Goal: Complete application form: Complete application form

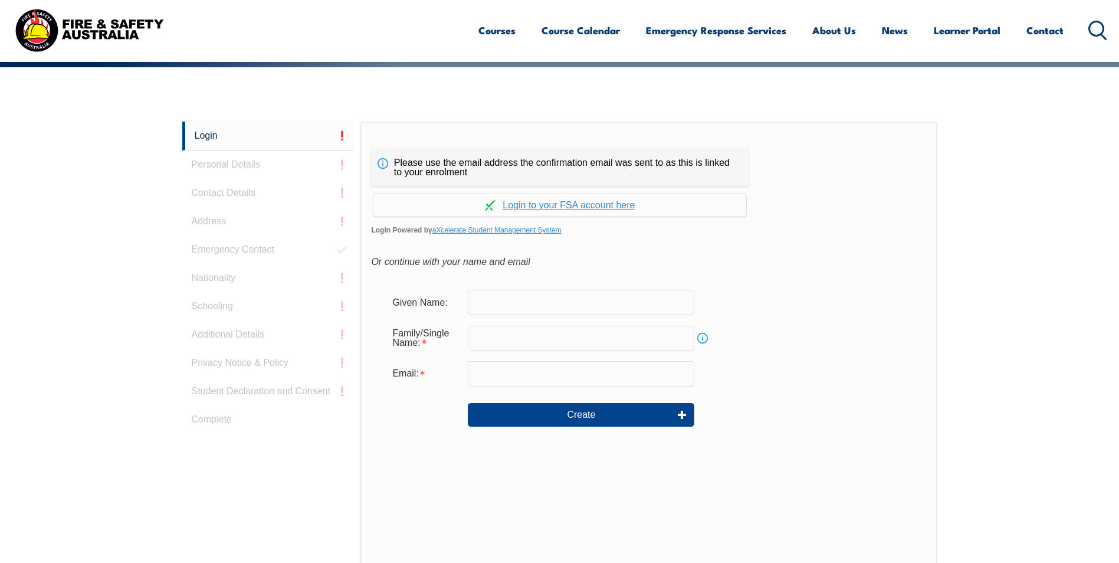
scroll to position [314, 0]
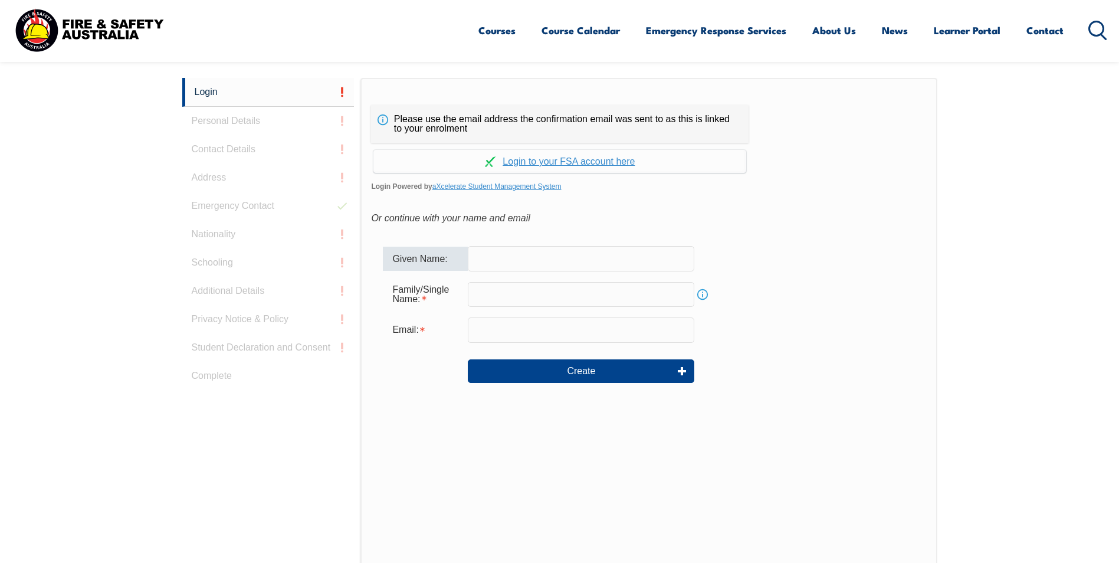
click at [482, 254] on input "text" at bounding box center [581, 258] width 226 height 25
type input "[PERSON_NAME]"
type input "[EMAIL_ADDRESS][DOMAIN_NAME]"
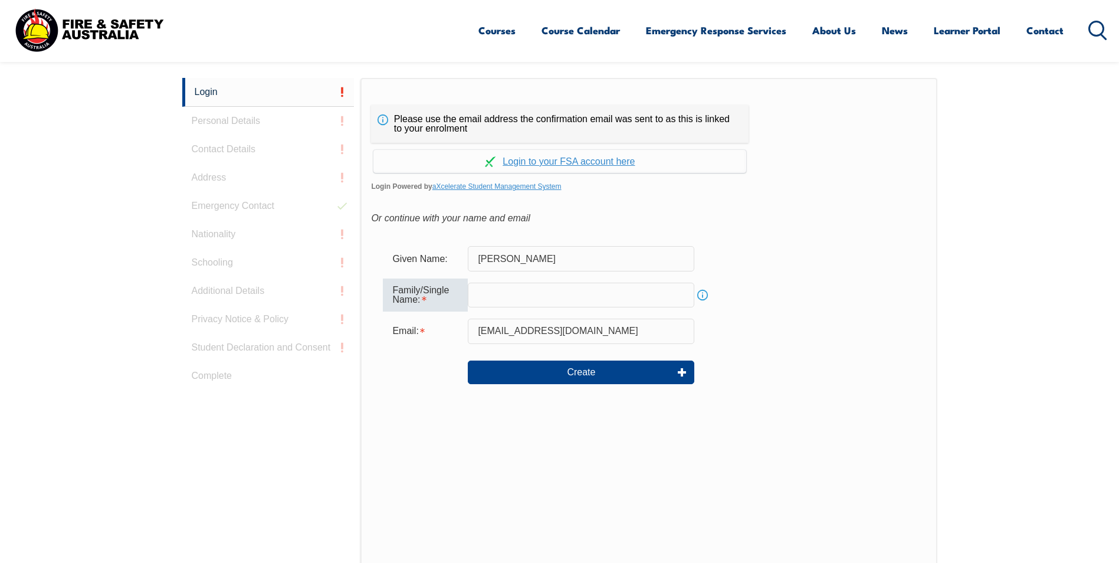
click at [504, 297] on input "text" at bounding box center [581, 295] width 226 height 25
type input "Gunning"
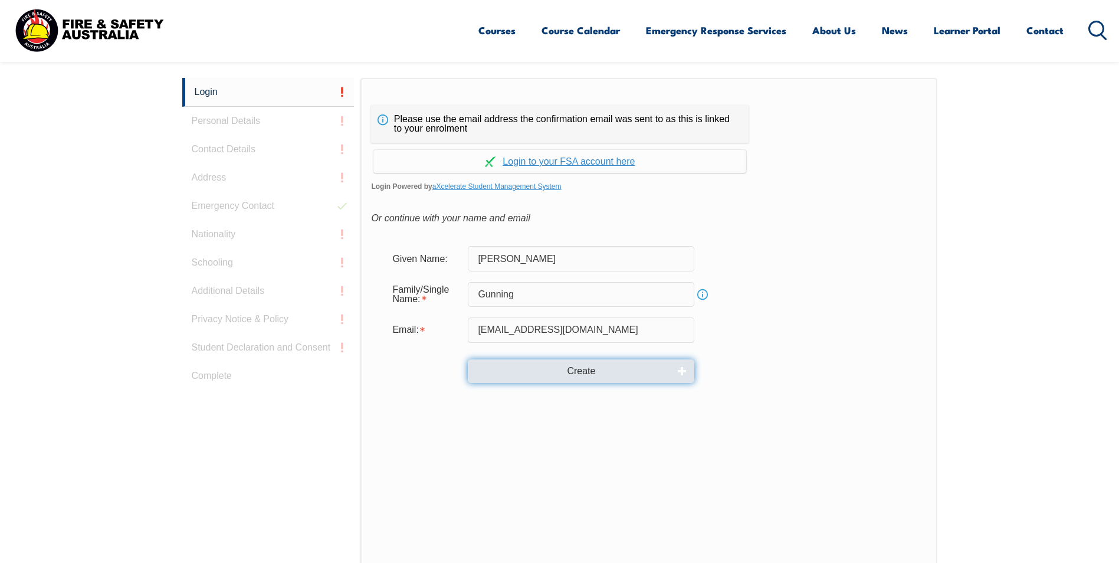
click at [593, 374] on button "Create" at bounding box center [581, 371] width 226 height 24
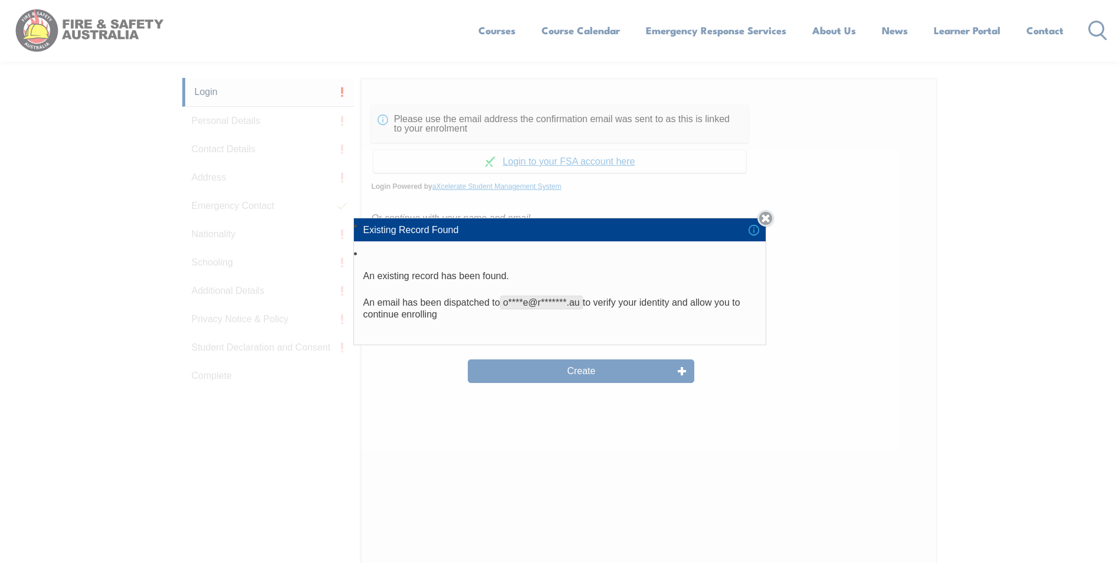
click at [770, 218] on link "Close" at bounding box center [765, 218] width 17 height 17
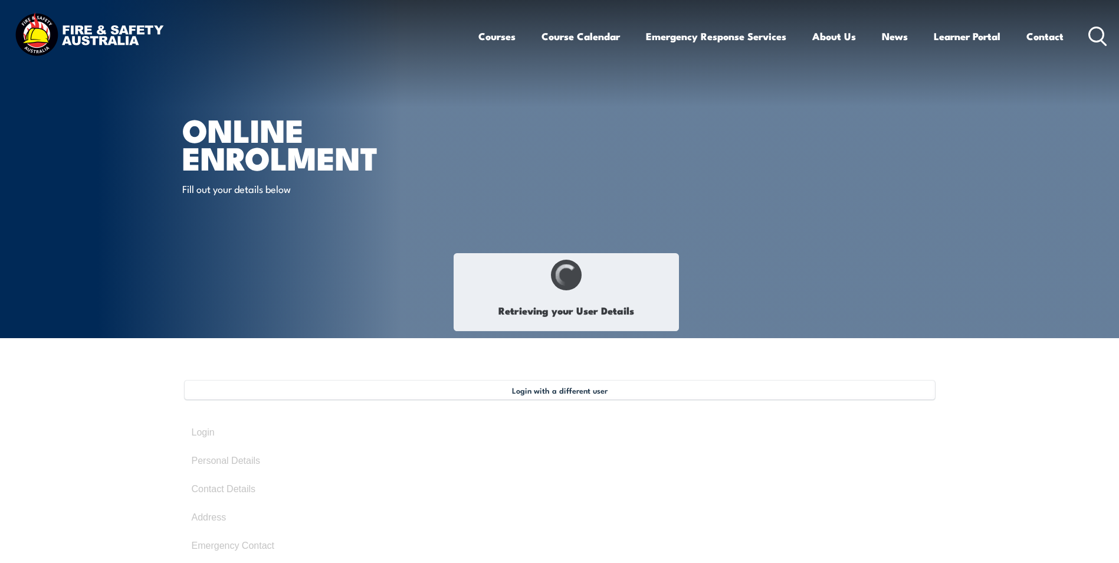
type input "[PERSON_NAME]"
type input "Gunning"
type input "[DATE]"
type input "CMYAL4U8DW"
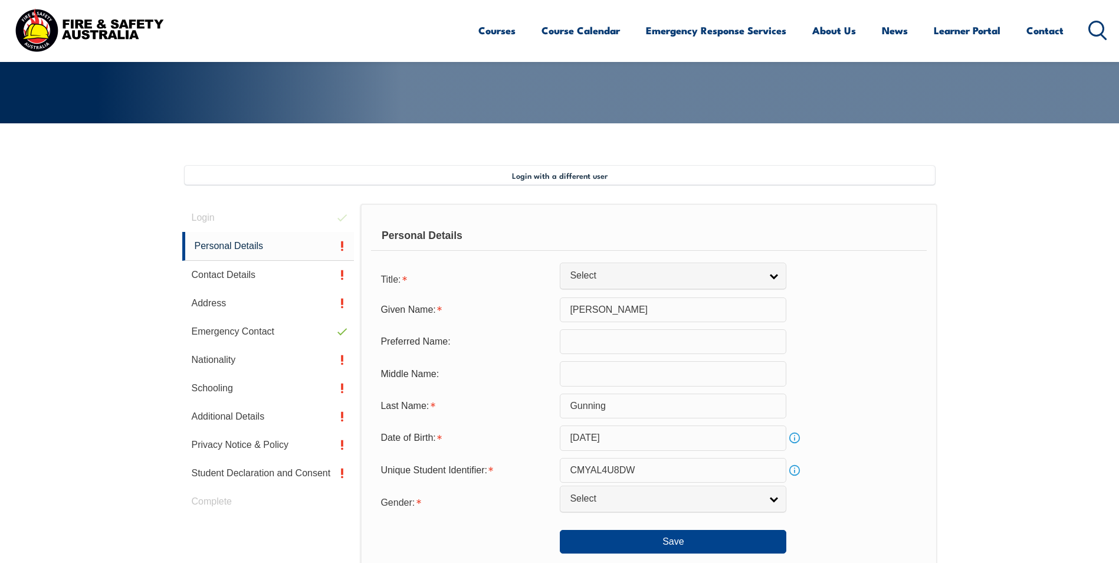
scroll to position [321, 0]
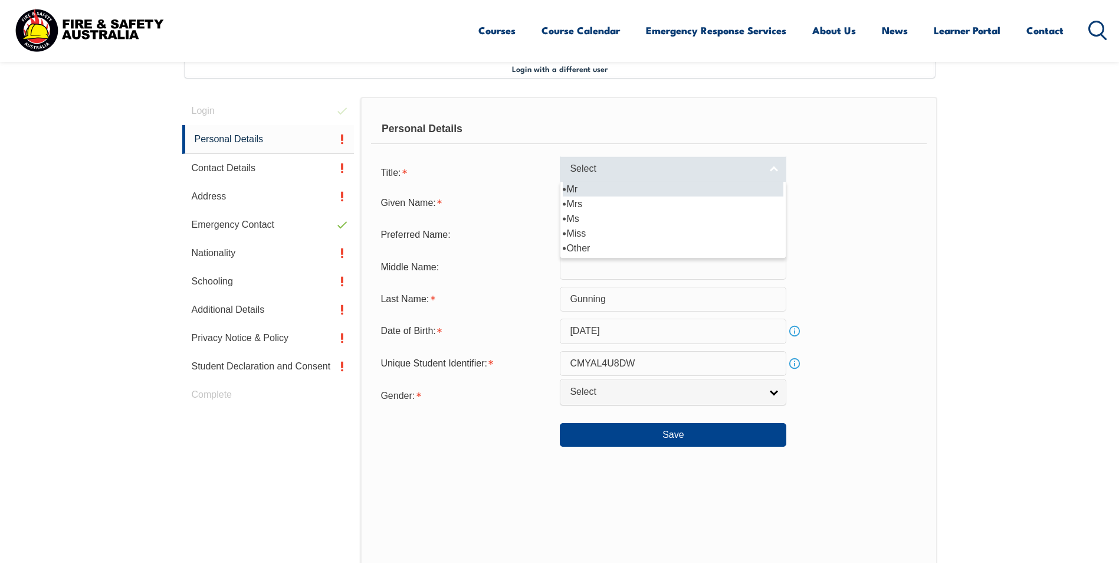
click at [770, 165] on link "Select" at bounding box center [673, 169] width 226 height 27
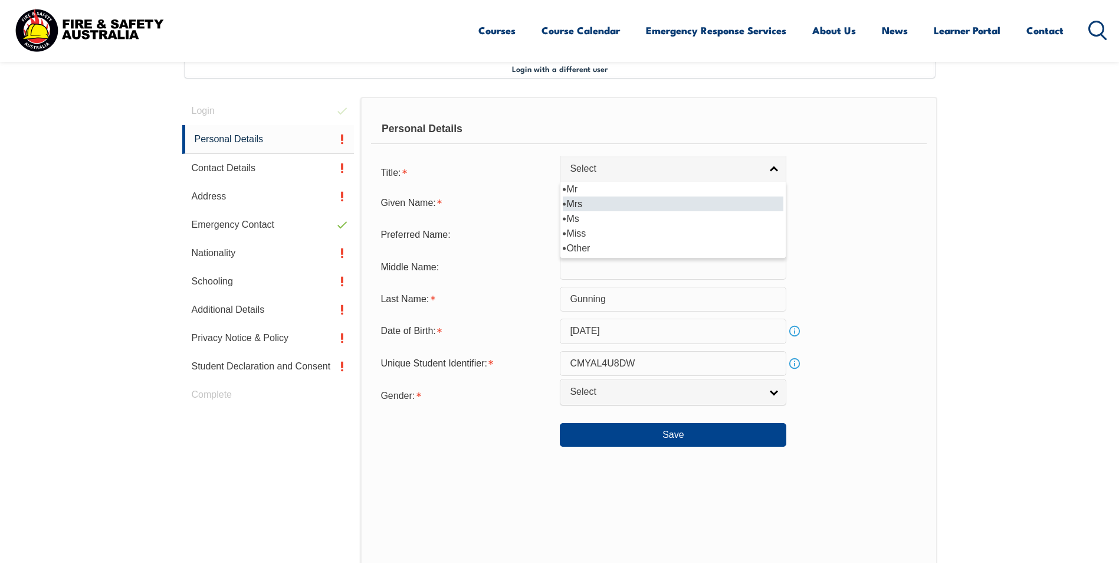
click at [726, 210] on li "Mrs" at bounding box center [673, 203] width 221 height 15
select select "Mrs"
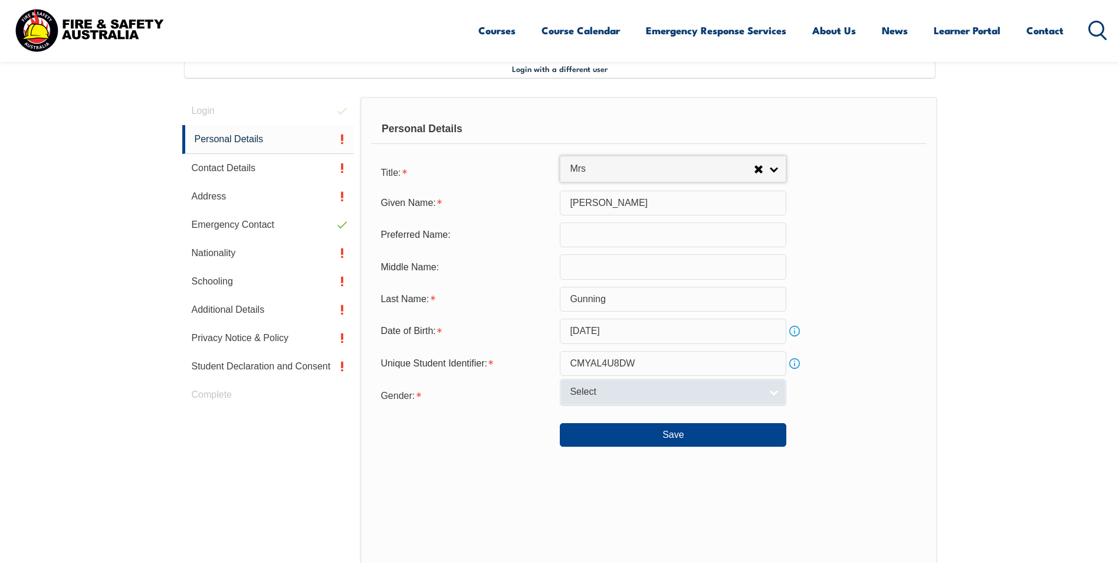
click at [771, 390] on link "Select" at bounding box center [673, 392] width 226 height 27
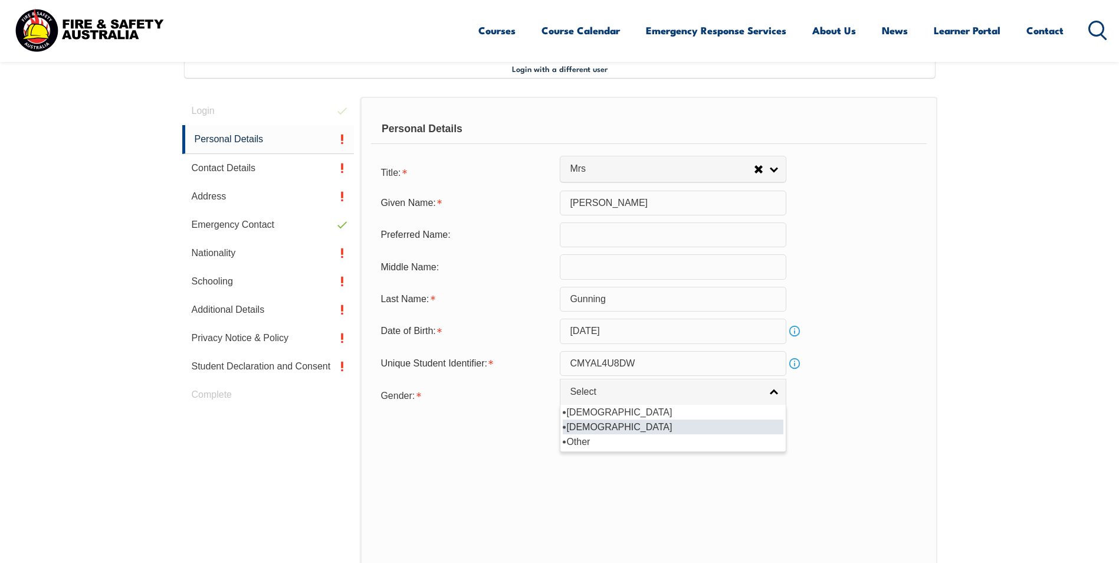
click at [731, 425] on li "[DEMOGRAPHIC_DATA]" at bounding box center [673, 426] width 221 height 15
select select "F"
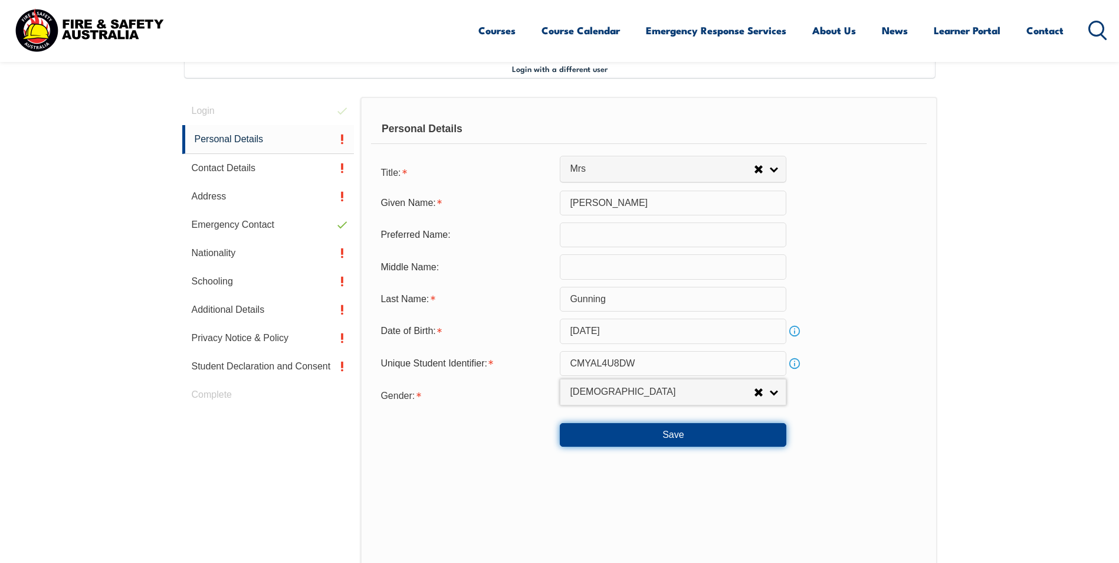
click at [689, 434] on button "Save" at bounding box center [673, 435] width 226 height 24
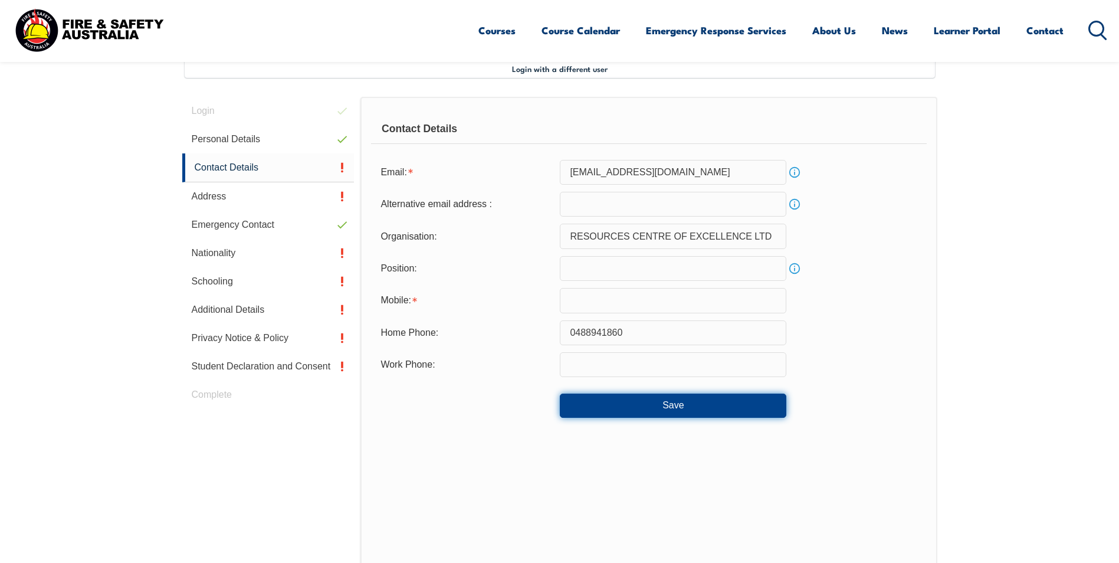
click at [684, 408] on button "Save" at bounding box center [673, 405] width 226 height 24
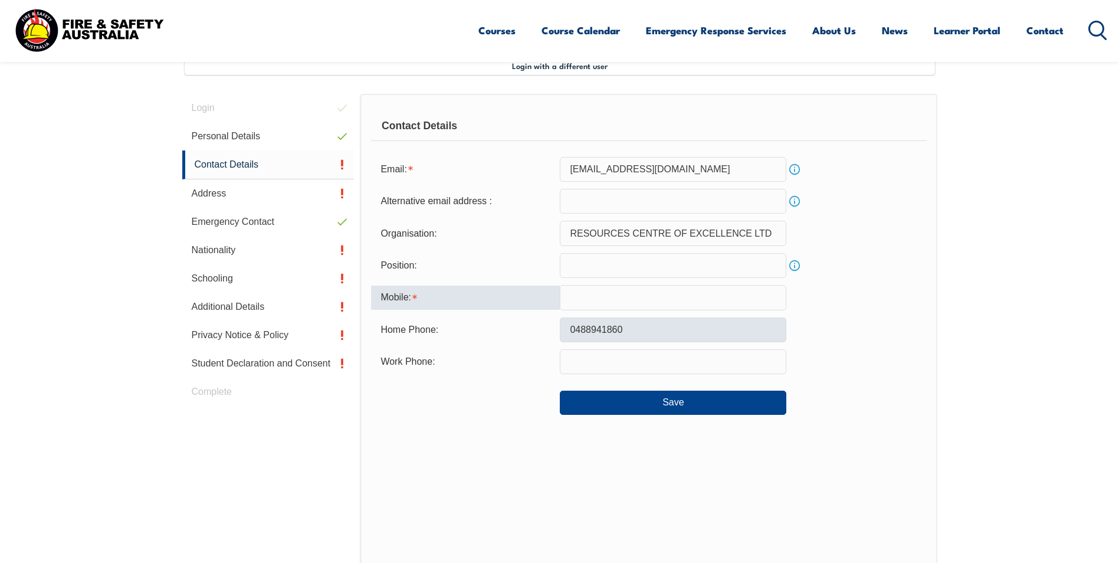
scroll to position [314, 0]
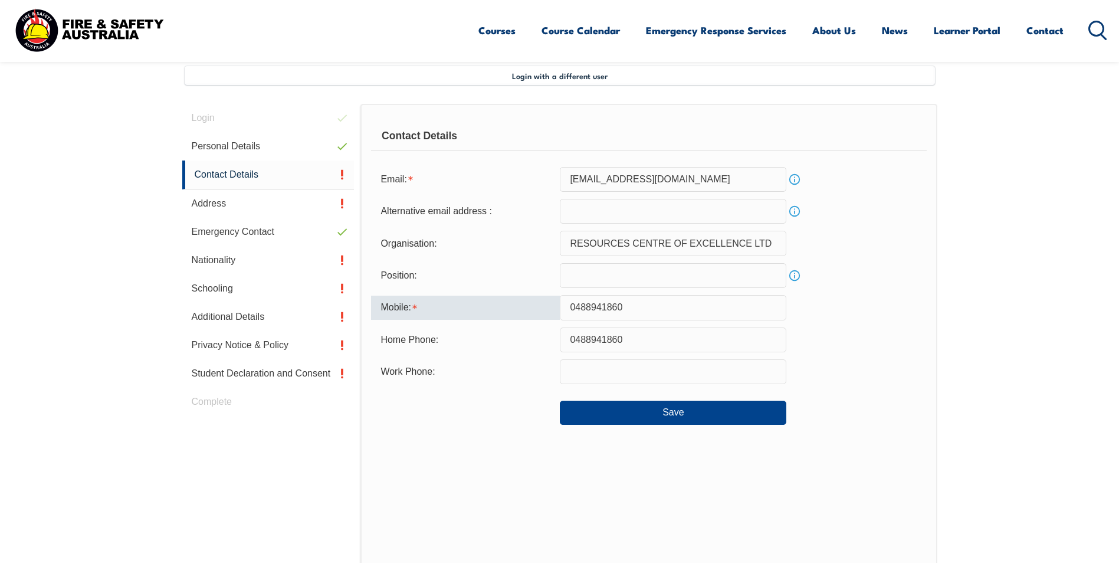
type input "0488941860"
click at [589, 453] on div "Contact Details Email: office@rcoe.com.au Info Alternative email address : Info…" at bounding box center [648, 349] width 576 height 490
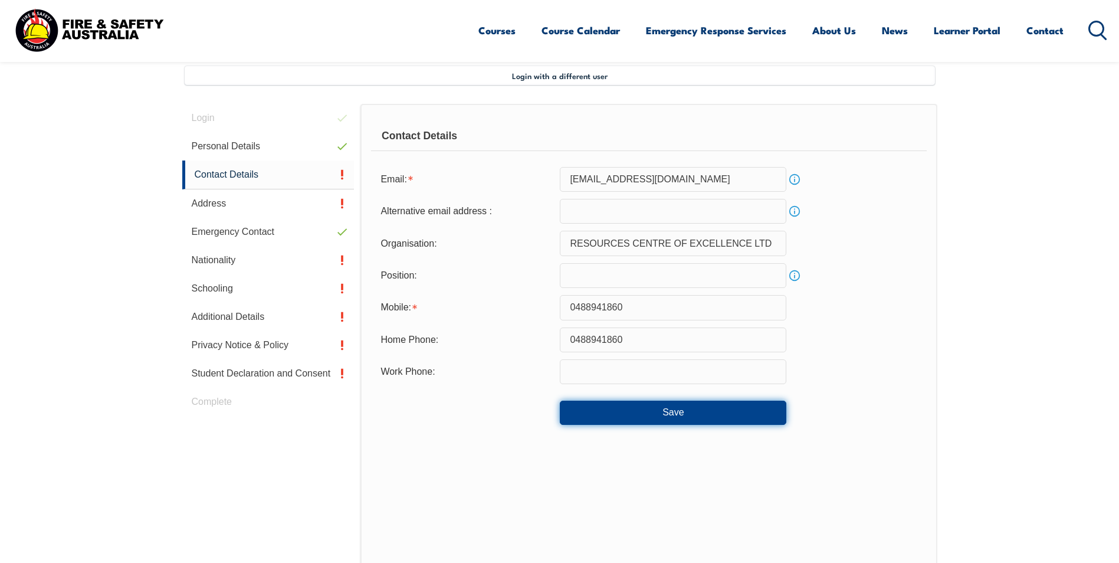
click at [697, 411] on button "Save" at bounding box center [673, 412] width 226 height 24
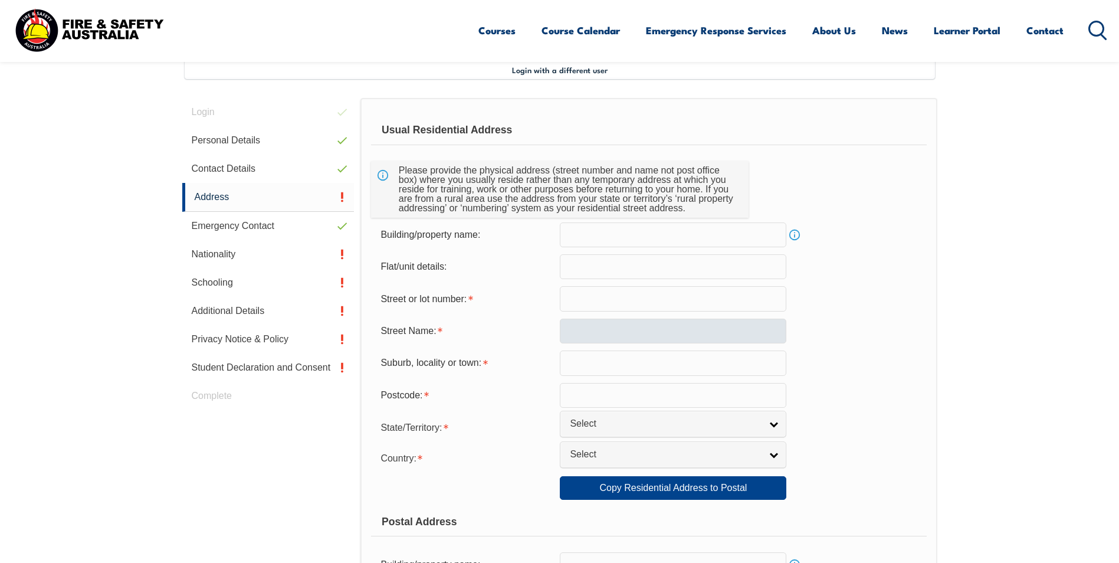
scroll to position [321, 0]
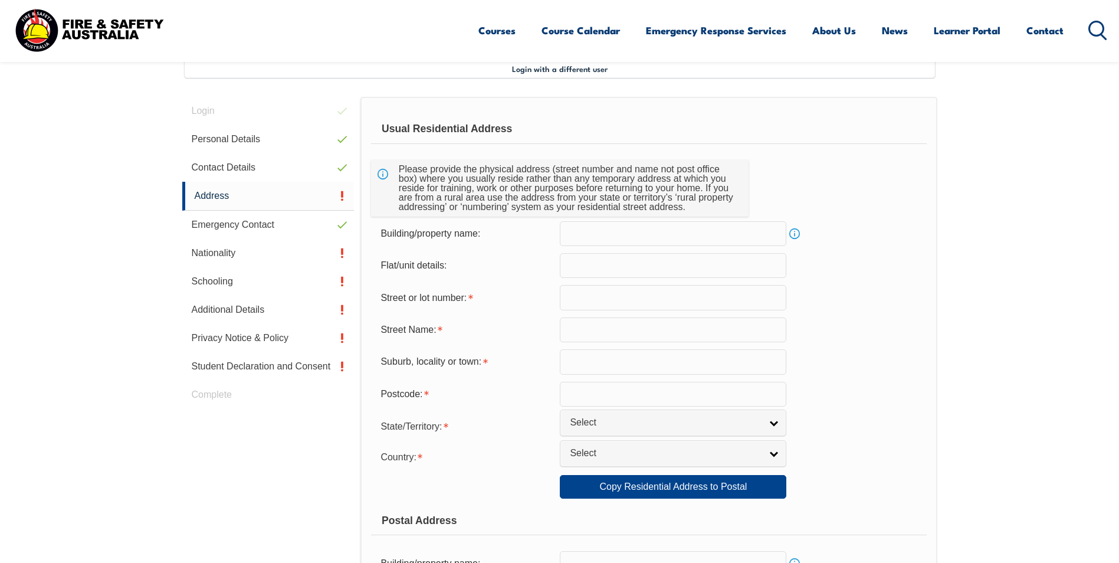
click at [585, 296] on input "text" at bounding box center [673, 297] width 226 height 25
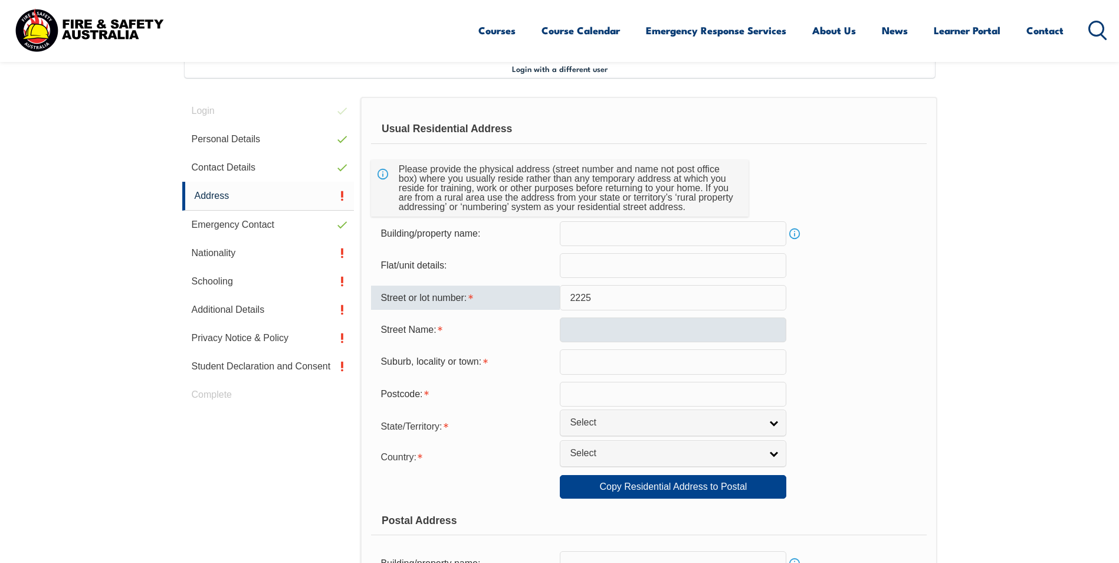
type input "2225"
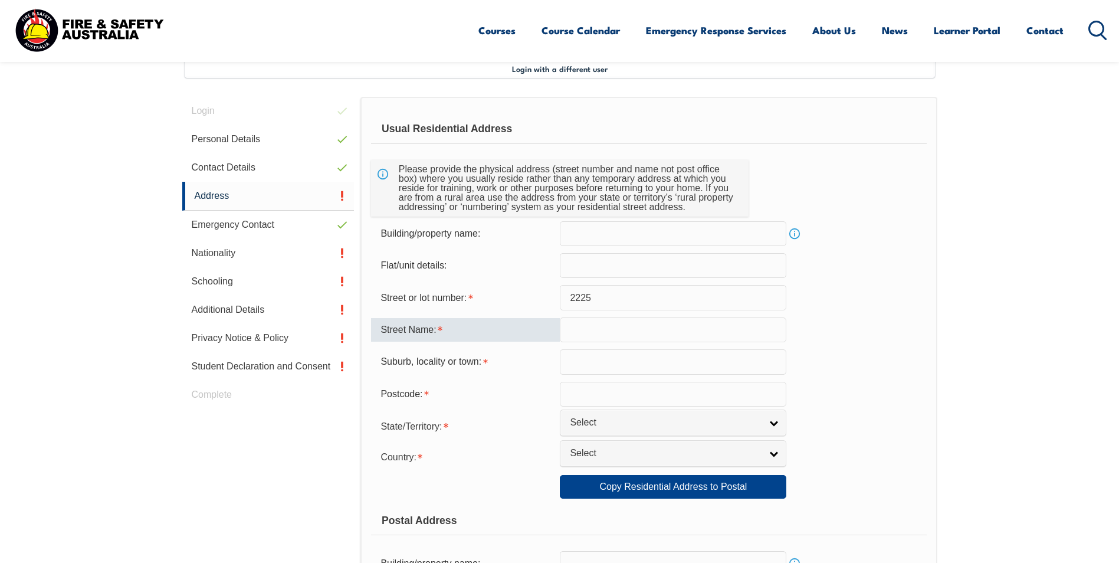
click at [585, 319] on input "text" at bounding box center [673, 329] width 226 height 25
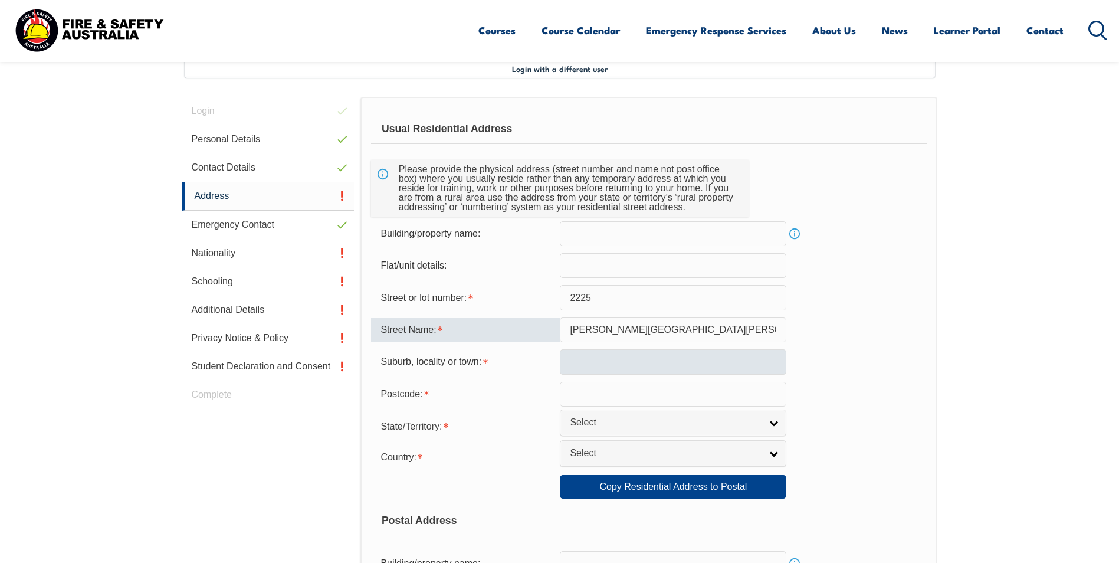
type input "[PERSON_NAME][GEOGRAPHIC_DATA][PERSON_NAME]"
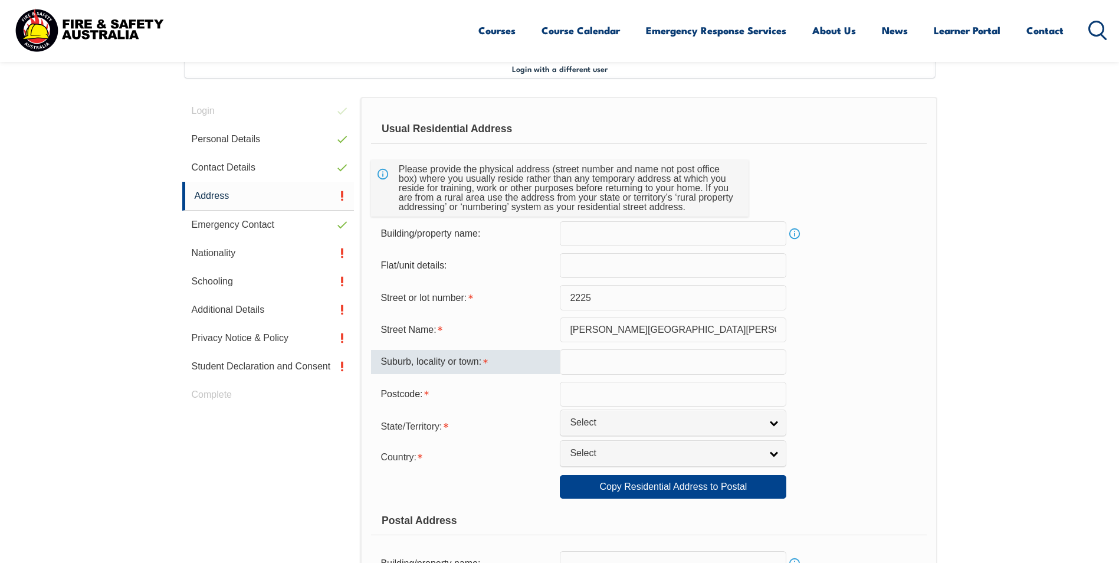
click at [572, 361] on input "text" at bounding box center [673, 361] width 226 height 25
type input "ETON"
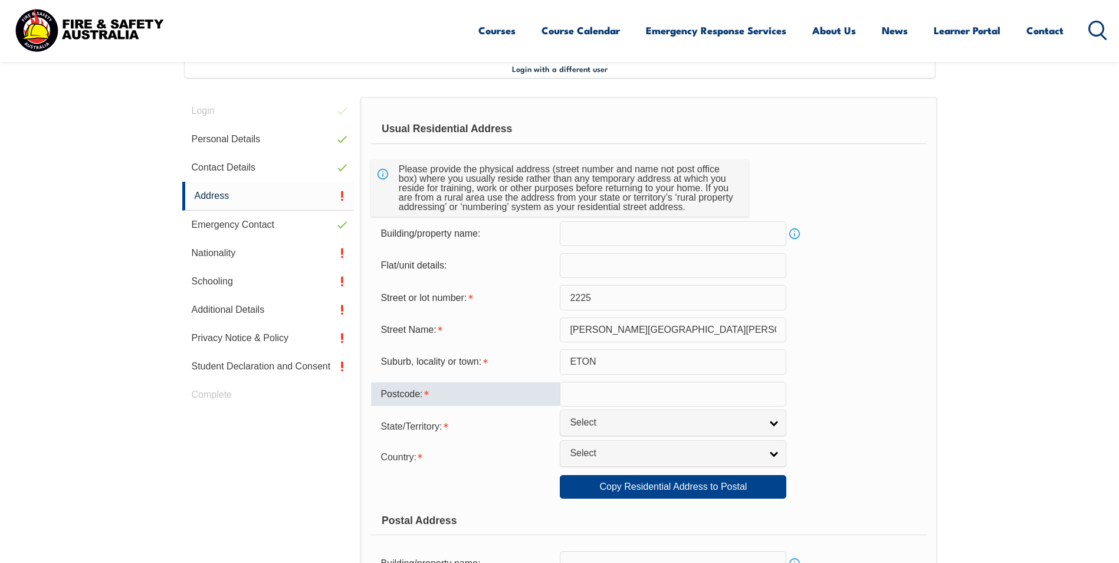
click at [579, 389] on input "text" at bounding box center [673, 394] width 226 height 25
type input "4741"
click at [776, 423] on link "Select" at bounding box center [673, 422] width 226 height 27
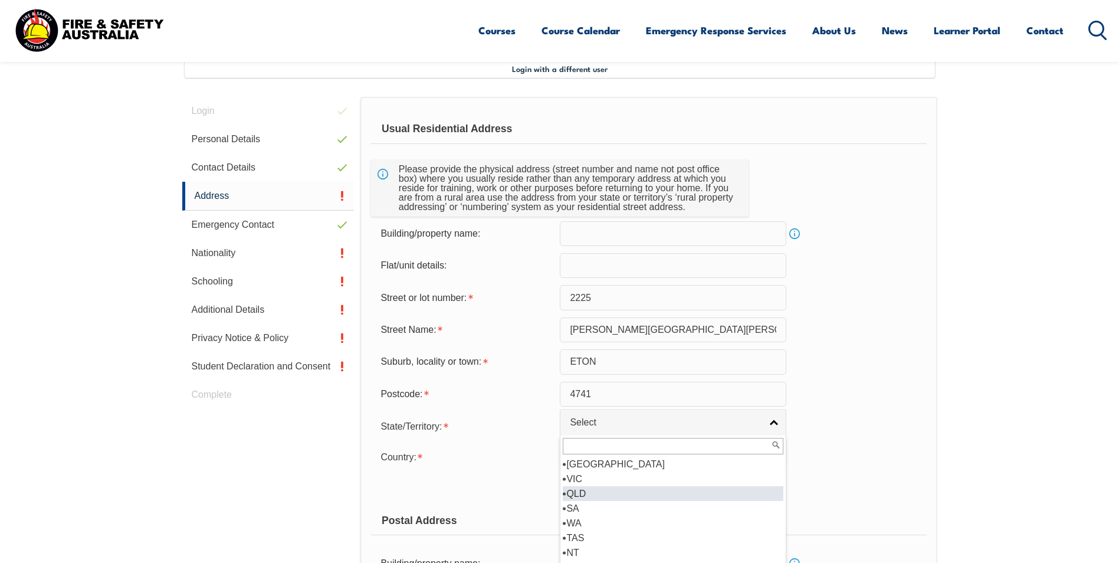
click at [717, 490] on li "QLD" at bounding box center [673, 493] width 221 height 15
select select "QLD"
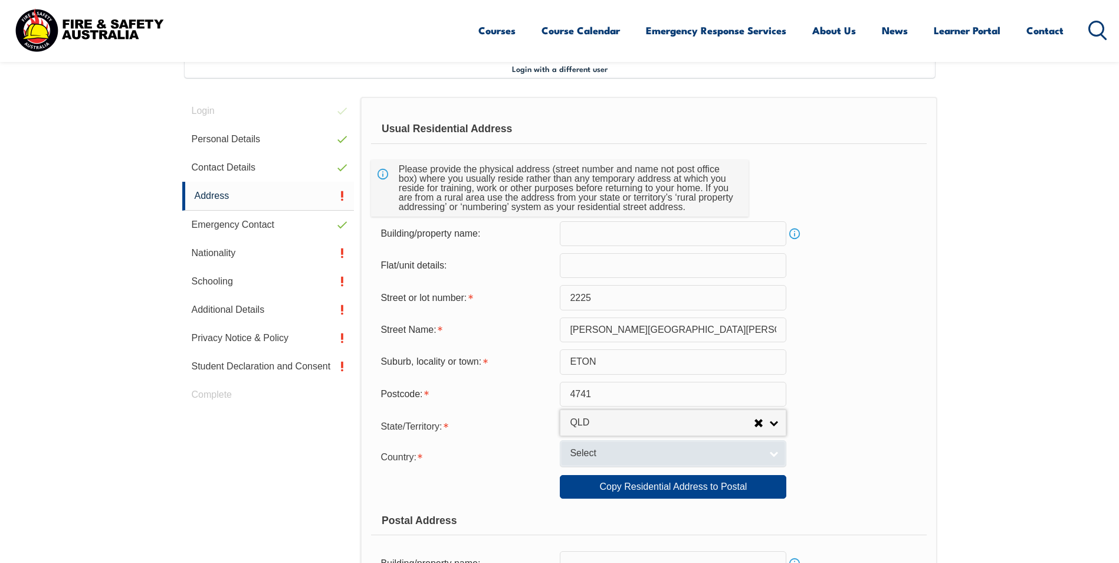
click at [777, 454] on link "Select" at bounding box center [673, 453] width 226 height 27
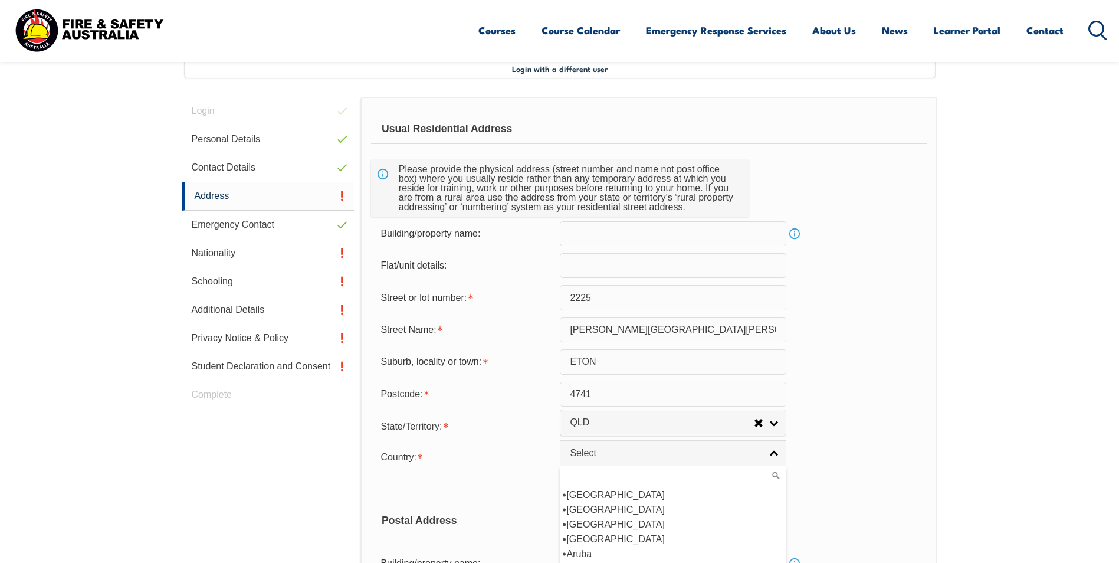
scroll to position [177, 0]
click at [684, 511] on li "[GEOGRAPHIC_DATA]" at bounding box center [673, 509] width 221 height 15
select select "1101"
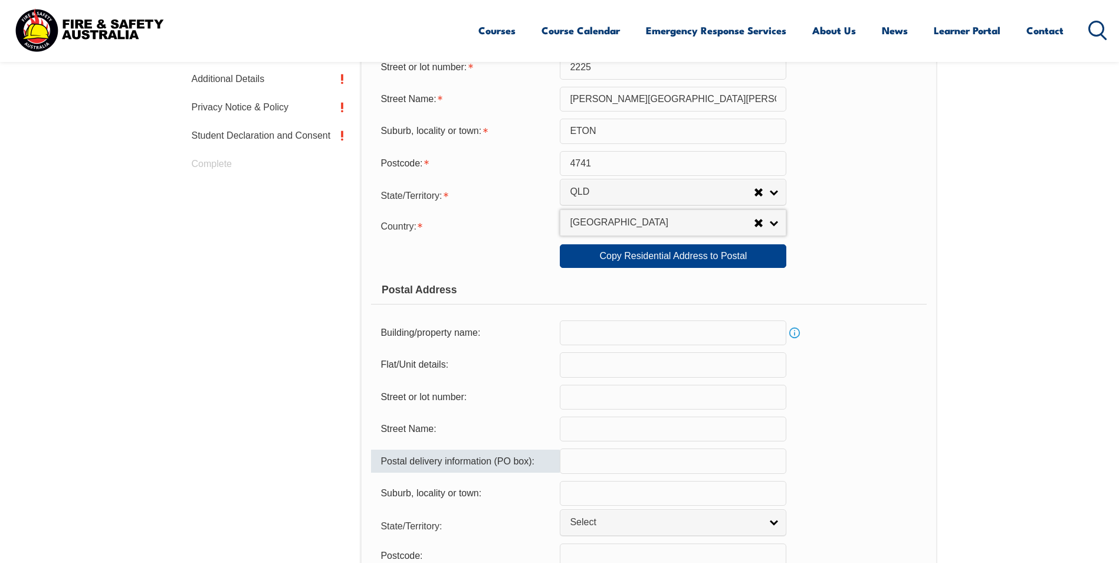
scroll to position [557, 0]
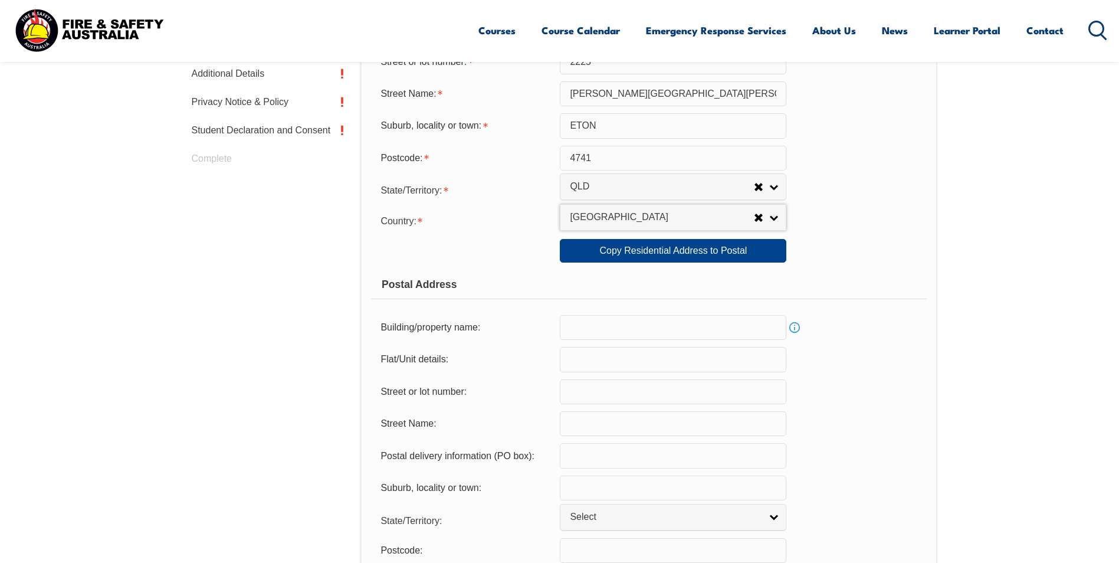
click at [603, 452] on input "text" at bounding box center [673, 455] width 226 height 25
type input "PO Box 455"
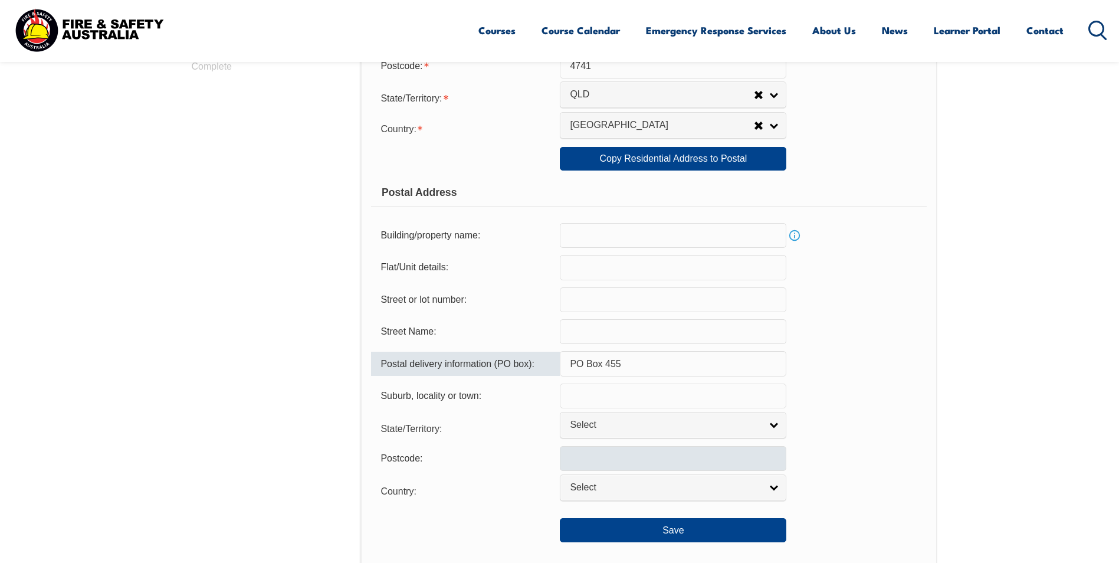
scroll to position [675, 0]
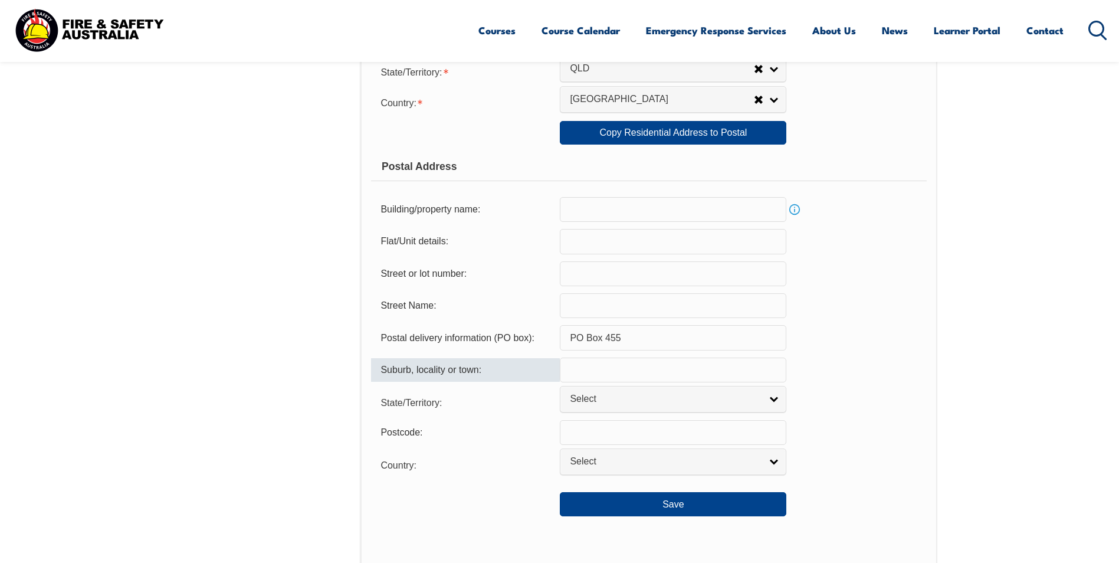
click at [587, 368] on input "text" at bounding box center [673, 369] width 226 height 25
type input "WALKERSTON"
click at [769, 400] on link "Select" at bounding box center [673, 399] width 226 height 27
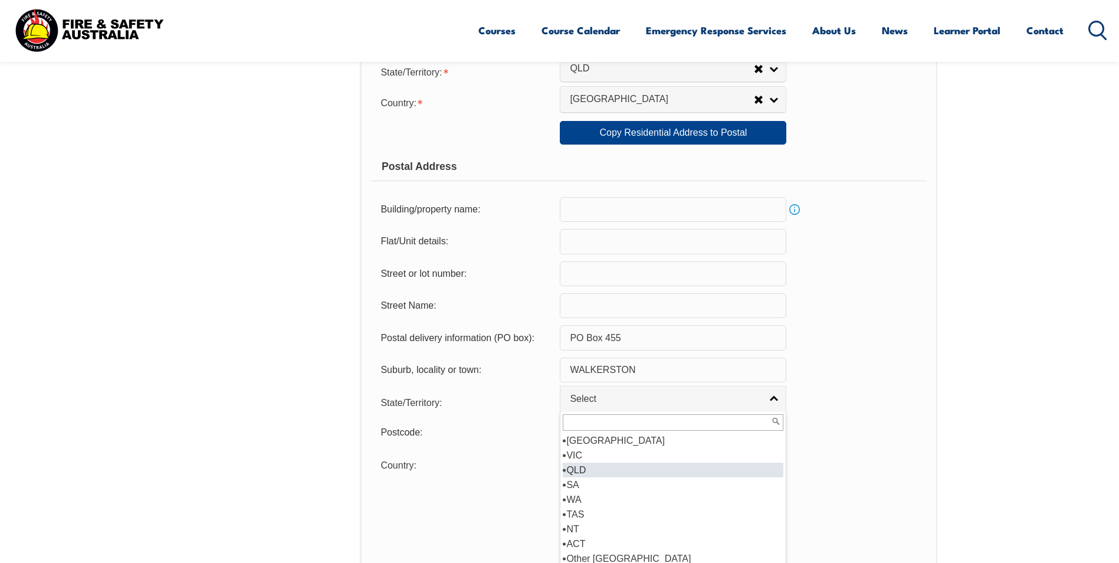
click at [715, 474] on li "QLD" at bounding box center [673, 469] width 221 height 15
select select "QLD"
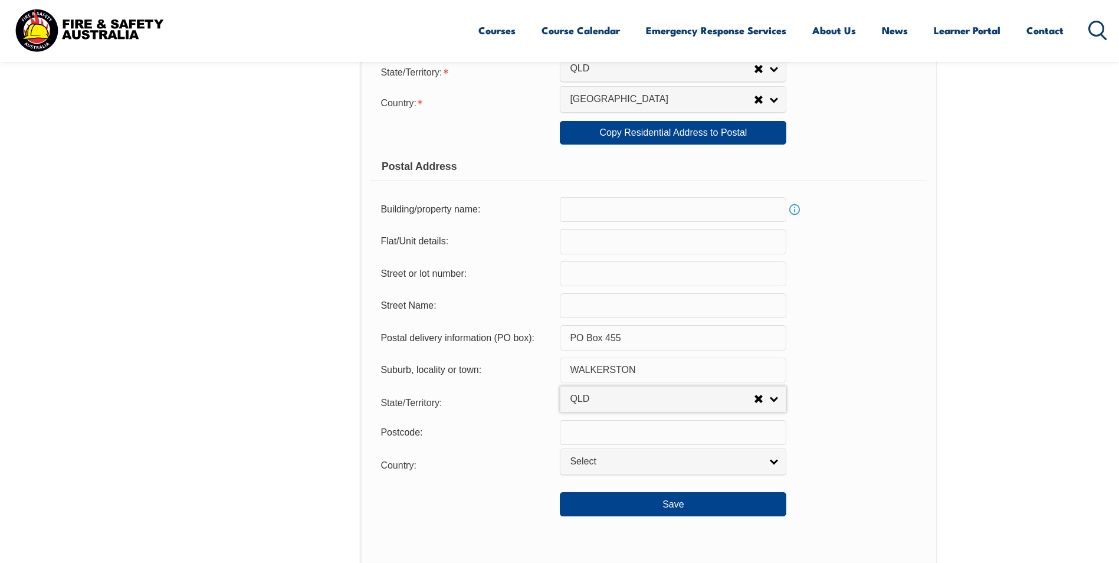
click at [725, 429] on input "text" at bounding box center [673, 432] width 226 height 25
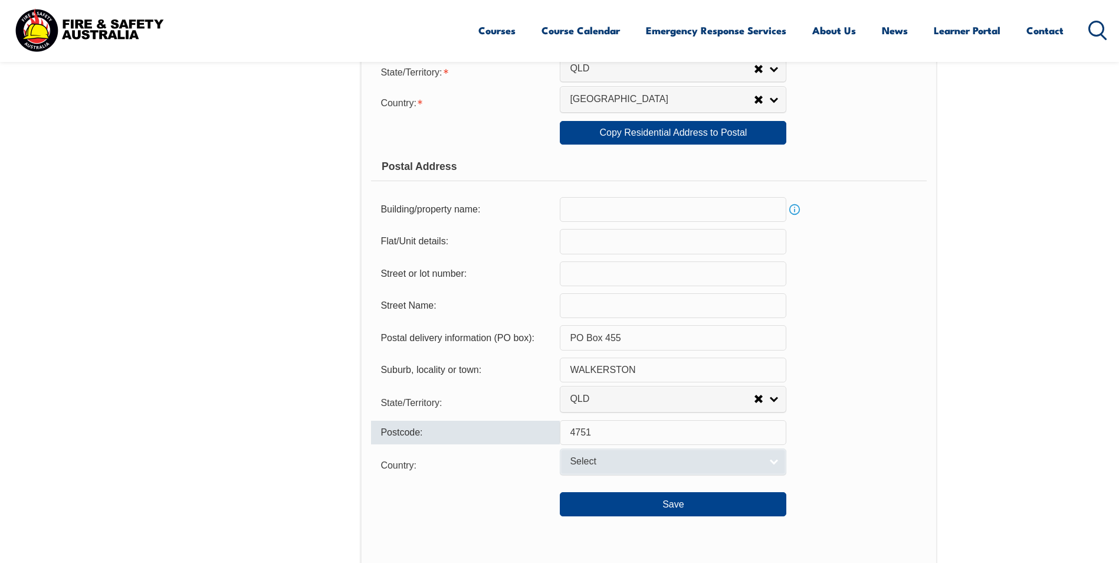
type input "4751"
click at [770, 462] on link "Select" at bounding box center [673, 461] width 226 height 27
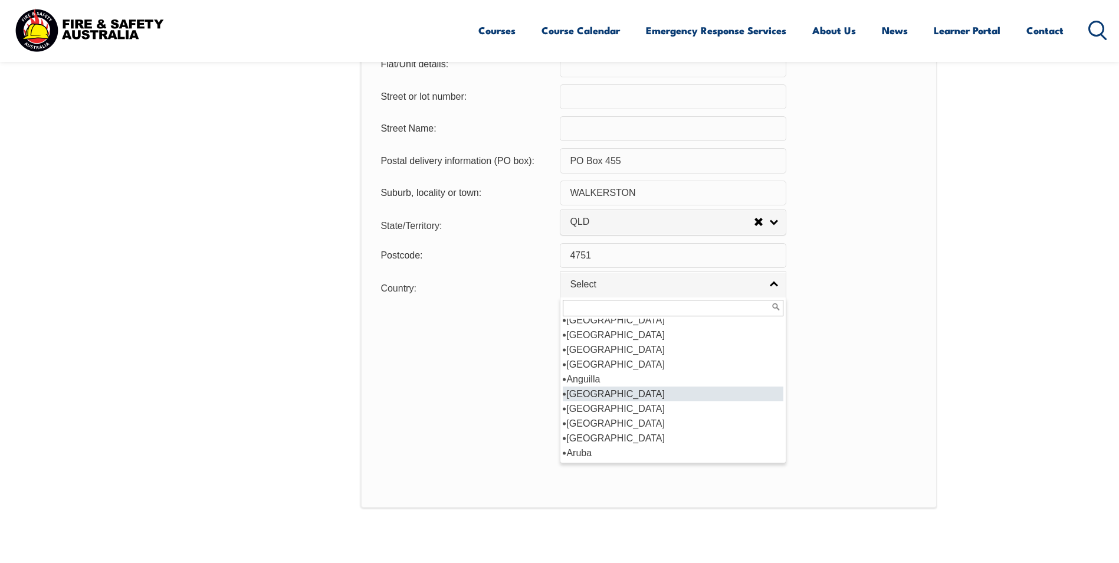
scroll to position [168, 0]
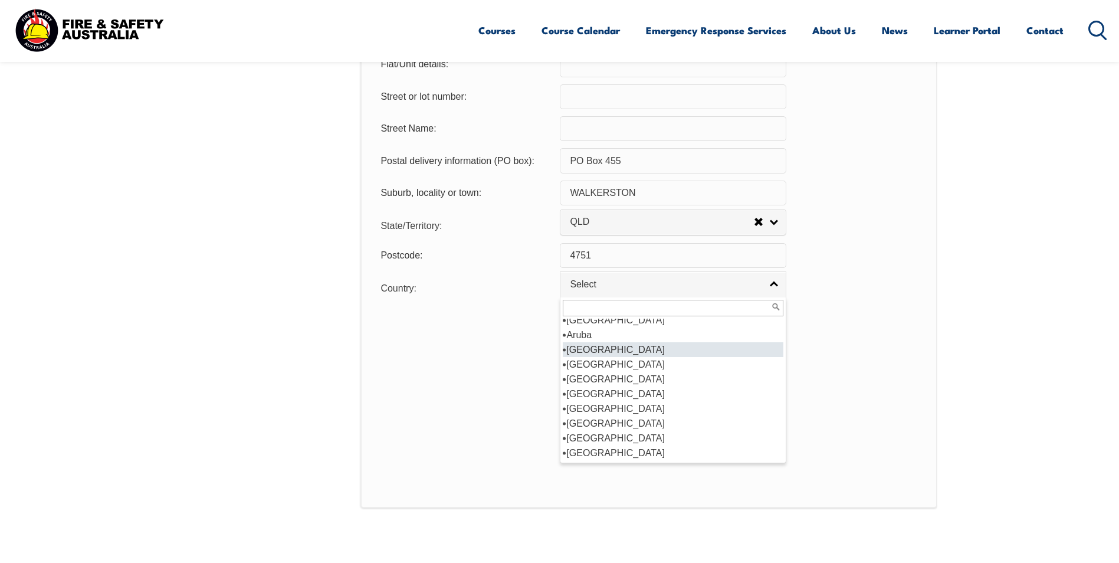
click at [603, 350] on li "[GEOGRAPHIC_DATA]" at bounding box center [673, 349] width 221 height 15
select select "1101"
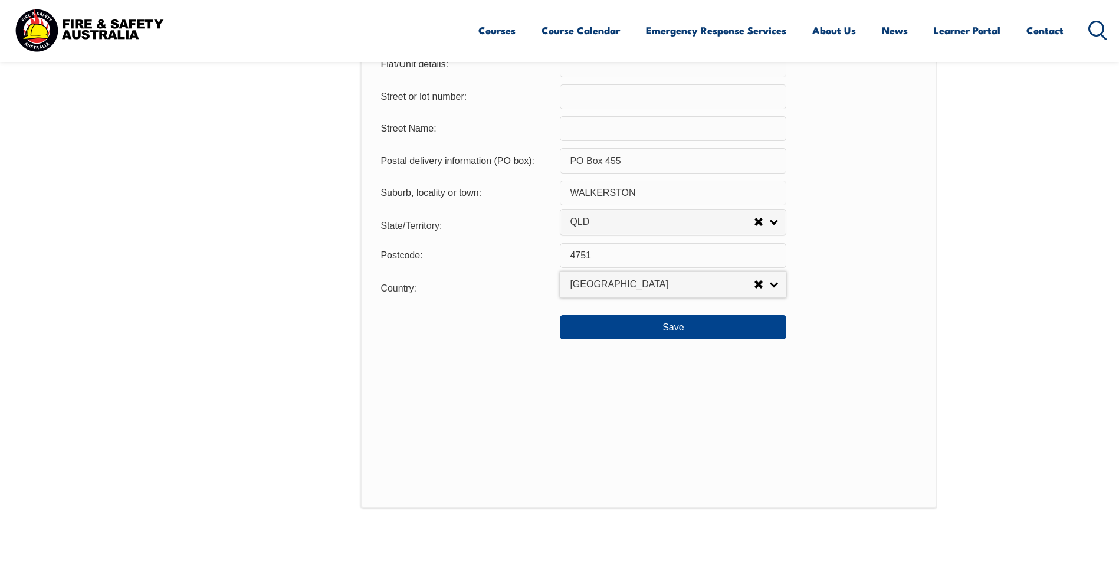
scroll to position [793, 0]
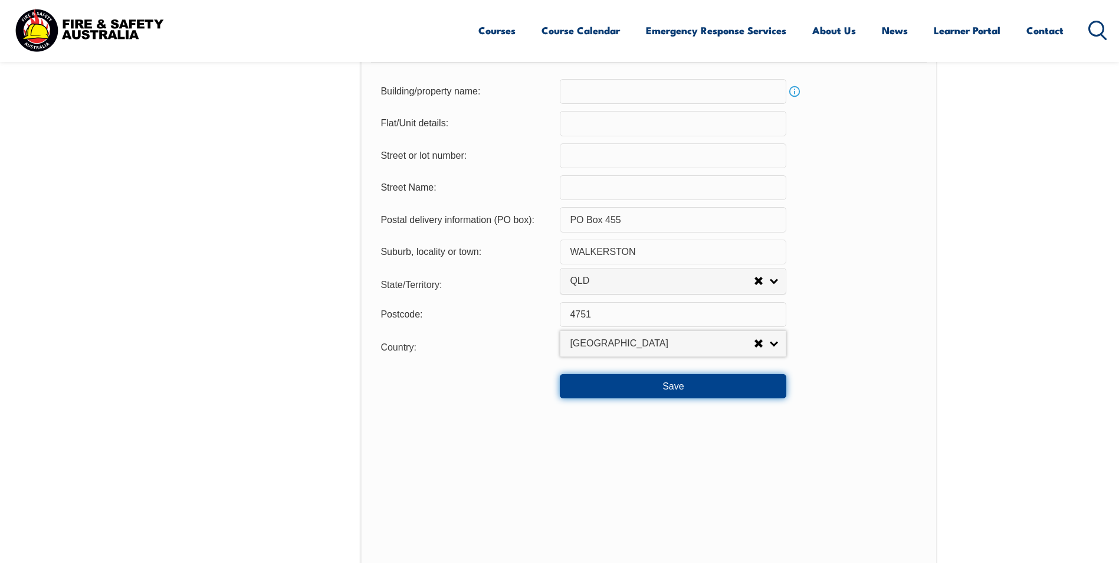
click at [709, 382] on button "Save" at bounding box center [673, 386] width 226 height 24
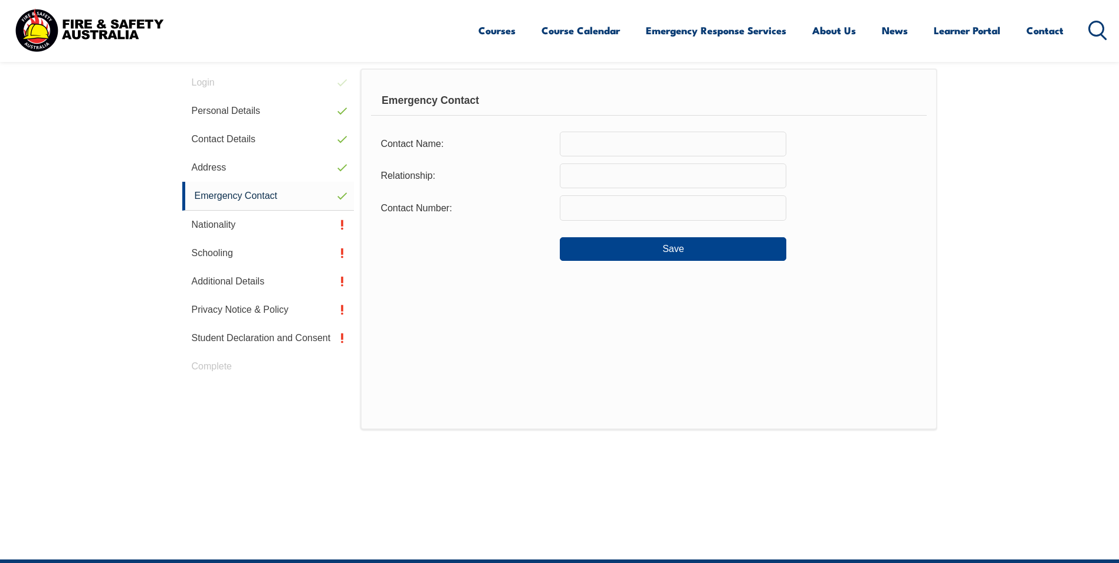
scroll to position [321, 0]
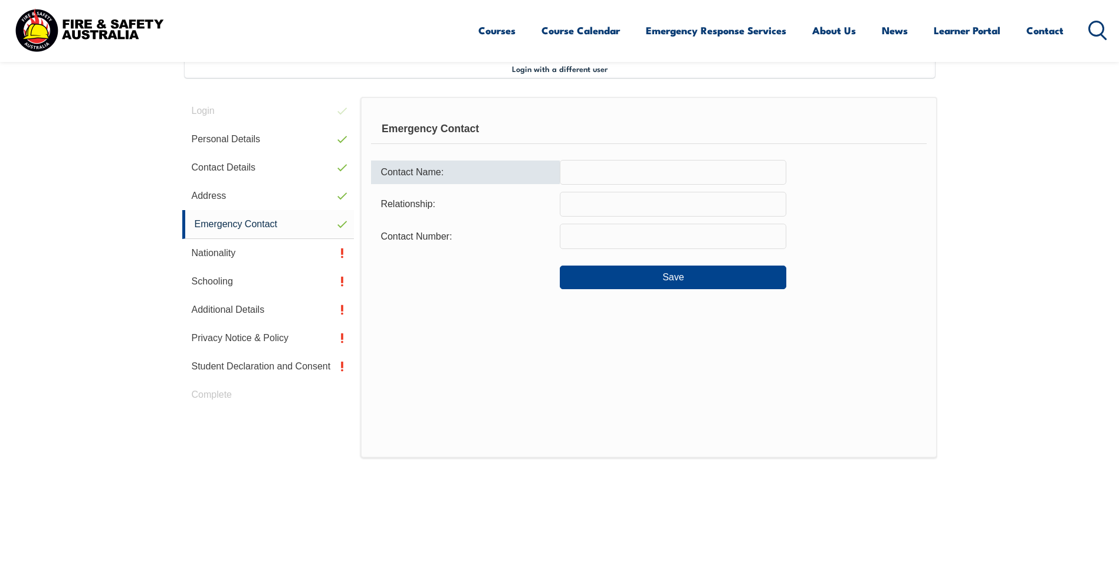
click at [606, 177] on input "text" at bounding box center [673, 172] width 226 height 25
type input "d"
type input "[PERSON_NAME]"
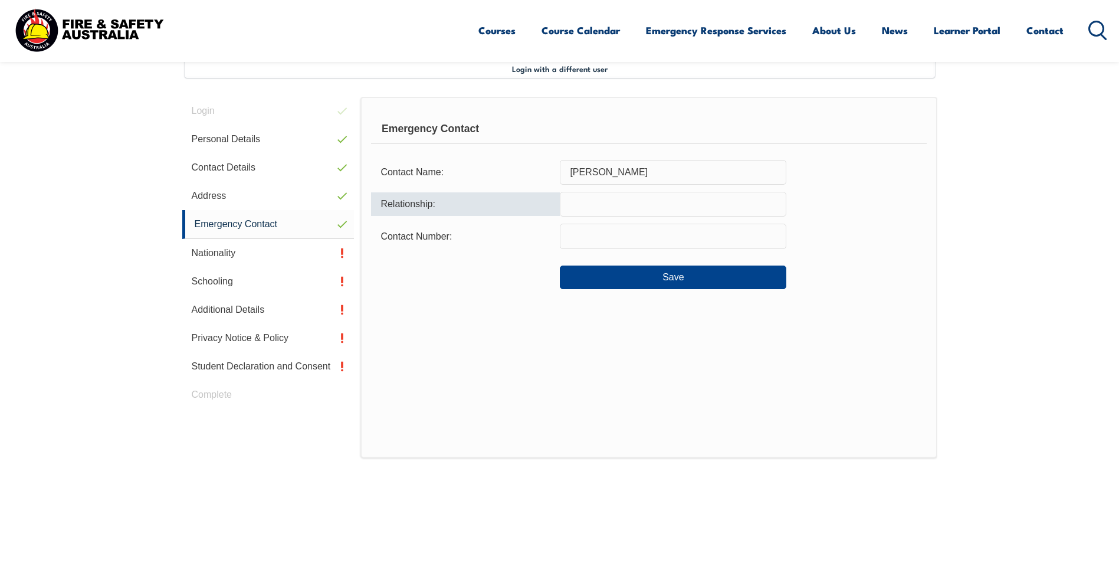
click at [600, 198] on input "text" at bounding box center [673, 204] width 226 height 25
type input "HUSBAND"
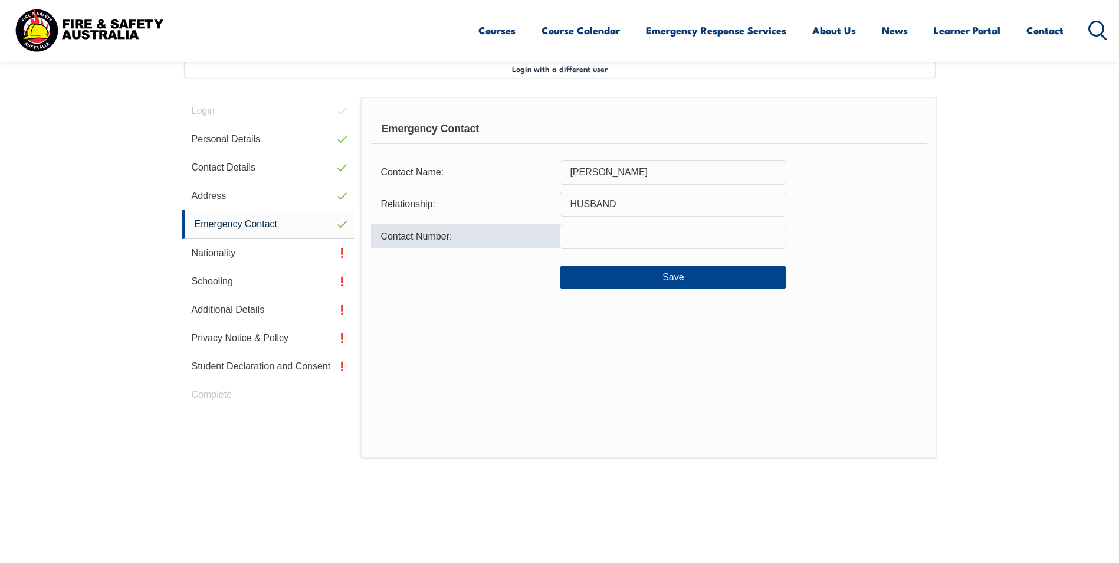
click at [609, 234] on input "text" at bounding box center [673, 236] width 226 height 25
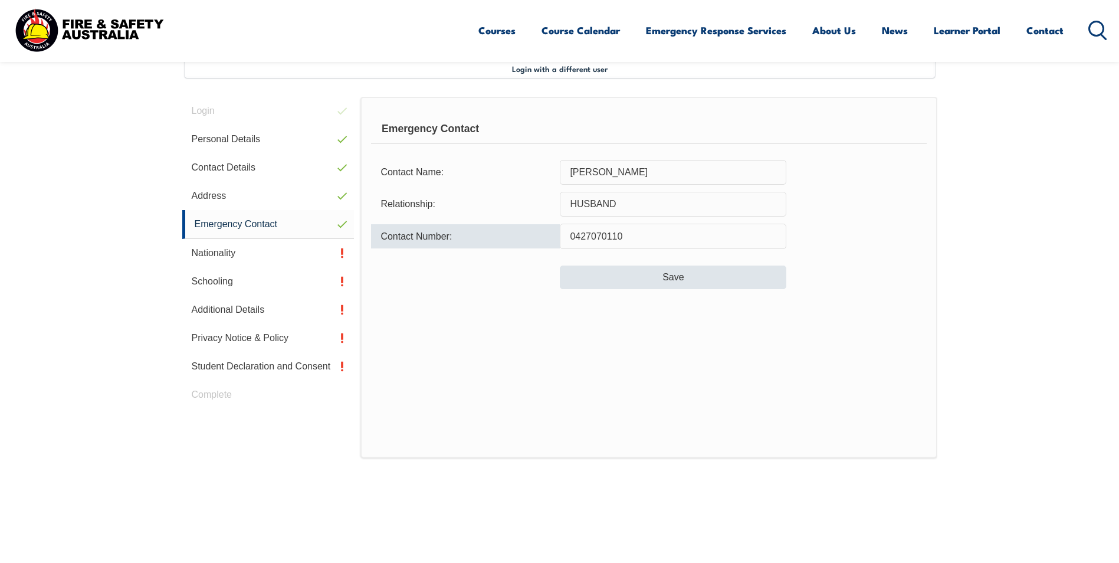
type input "0427070110"
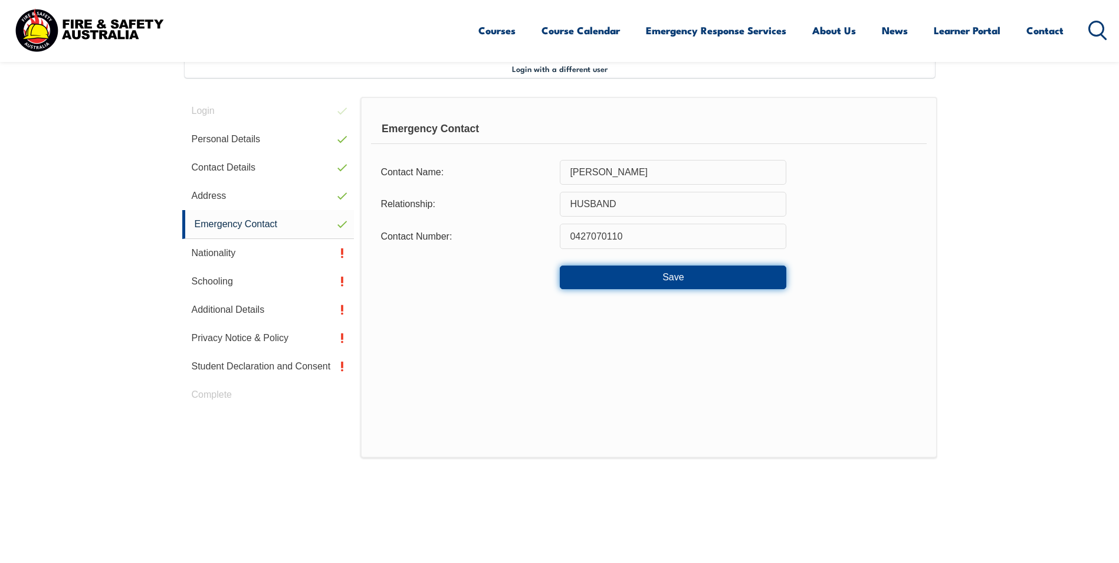
click at [661, 271] on button "Save" at bounding box center [673, 277] width 226 height 24
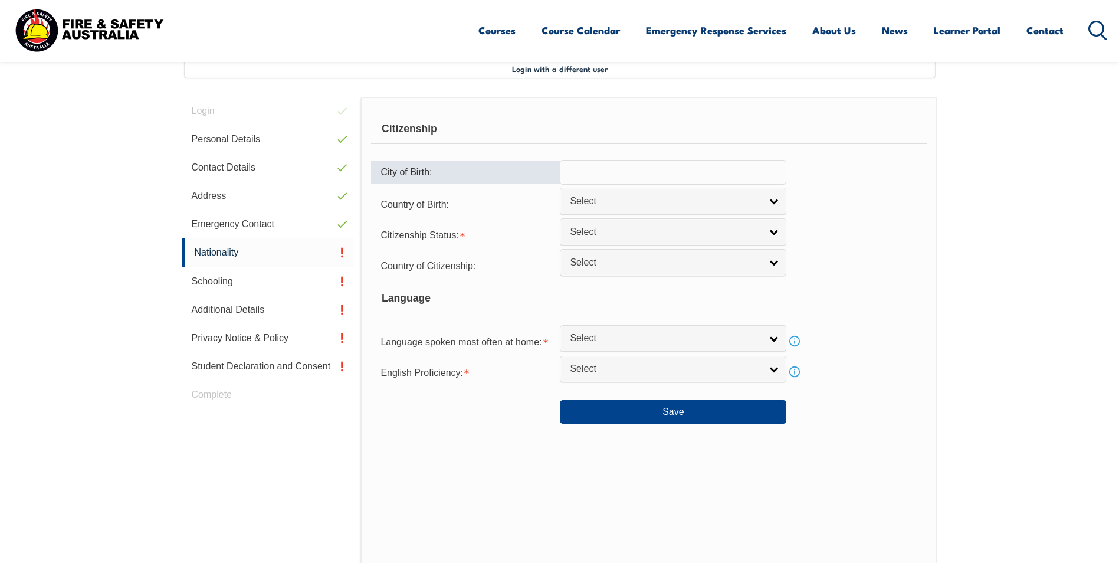
click at [661, 179] on input "text" at bounding box center [673, 172] width 226 height 25
type input "MACKAY"
click at [766, 199] on link "Select" at bounding box center [673, 201] width 226 height 27
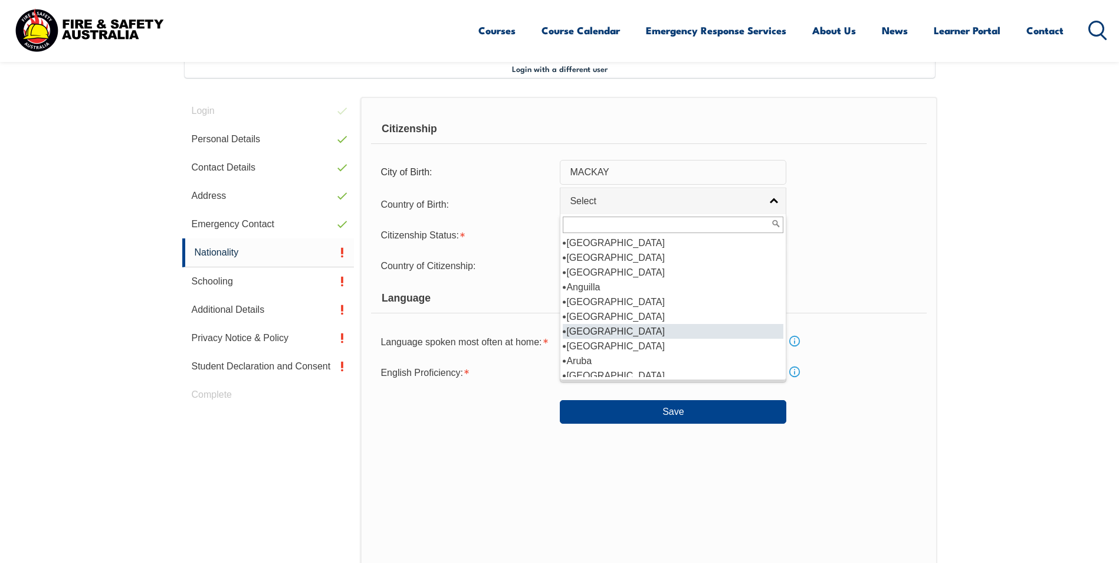
scroll to position [118, 0]
click at [674, 321] on li "[GEOGRAPHIC_DATA]" at bounding box center [673, 316] width 221 height 15
select select "1101"
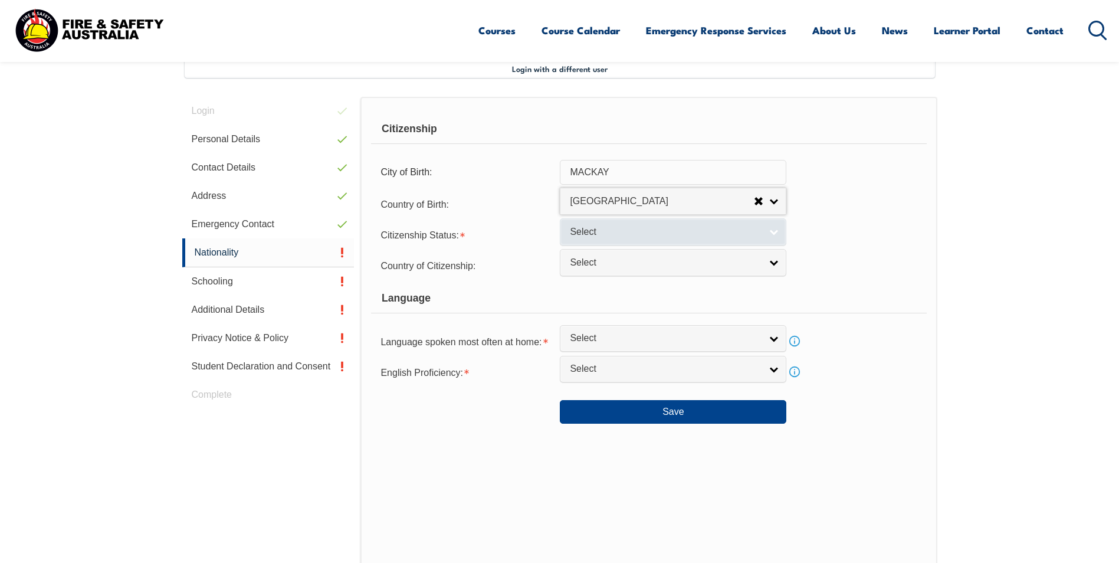
click at [768, 228] on link "Select" at bounding box center [673, 231] width 226 height 27
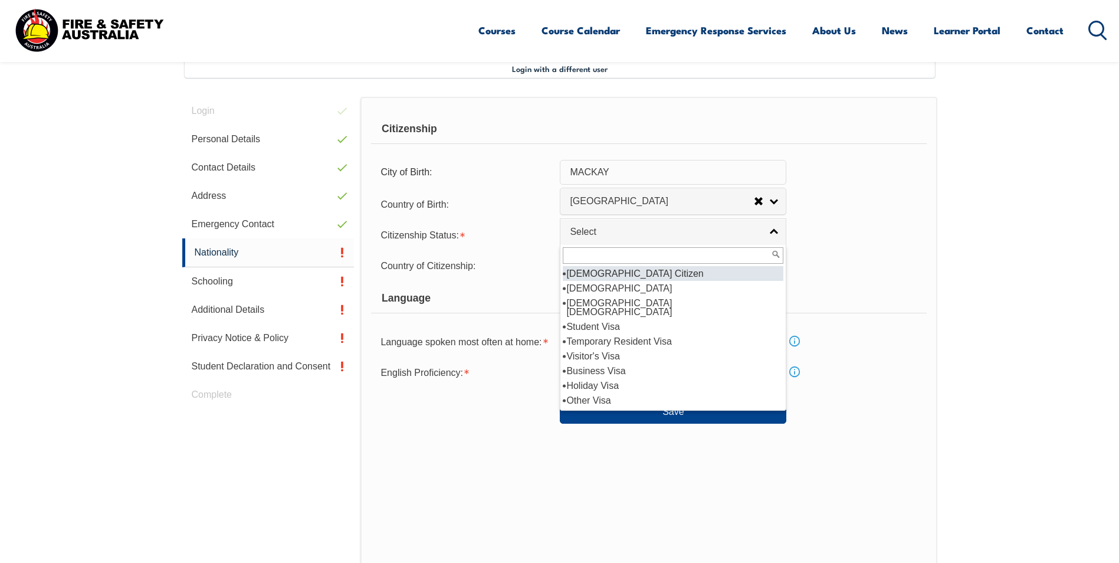
click at [711, 275] on li "[DEMOGRAPHIC_DATA] Citizen" at bounding box center [673, 273] width 221 height 15
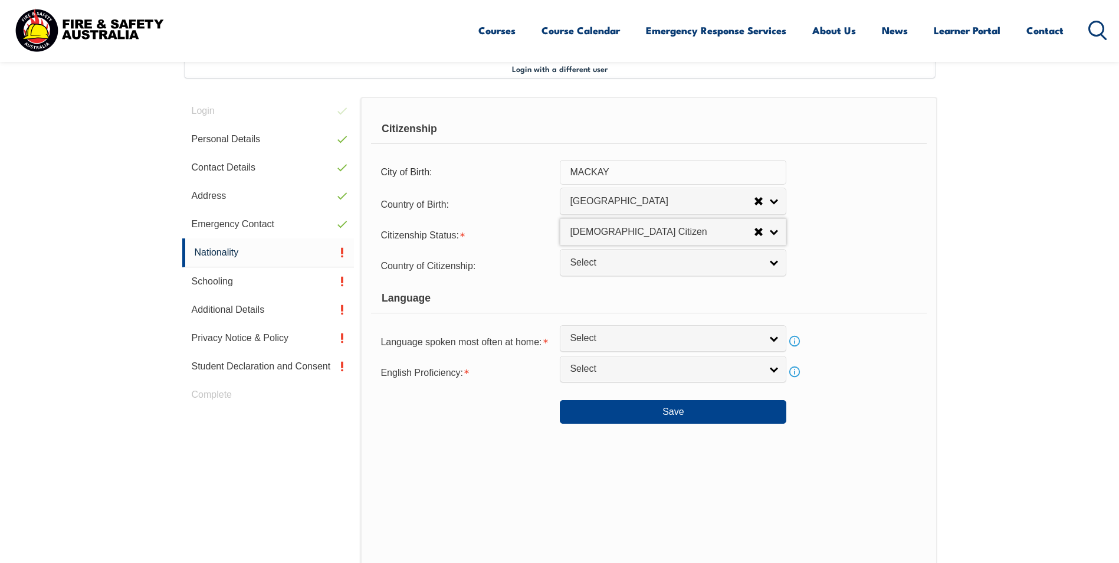
select select "1"
click at [778, 265] on link "Select" at bounding box center [673, 262] width 226 height 27
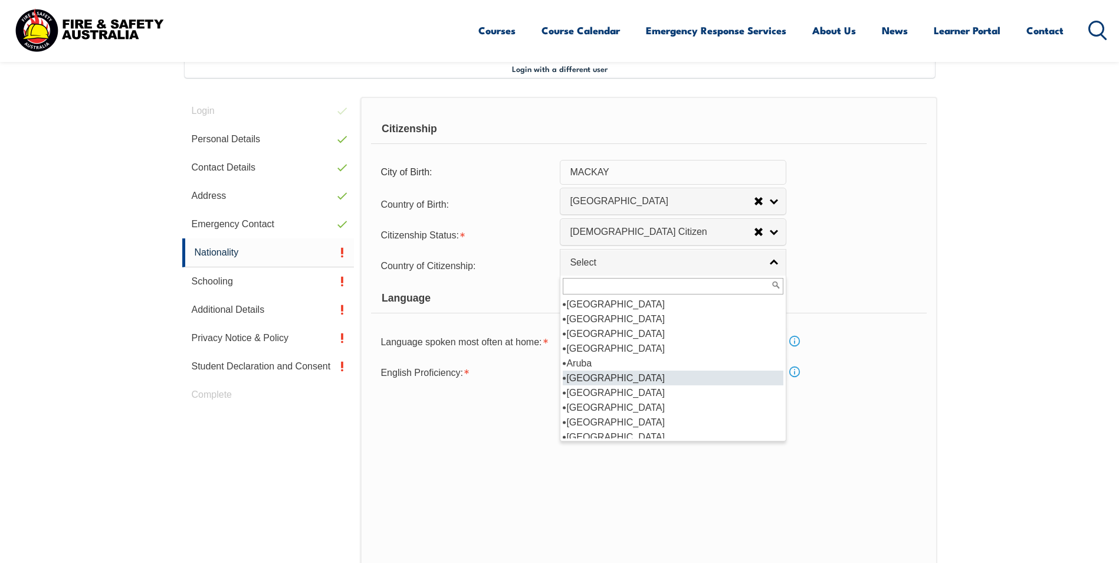
click at [683, 376] on li "[GEOGRAPHIC_DATA]" at bounding box center [673, 377] width 221 height 15
select select "1101"
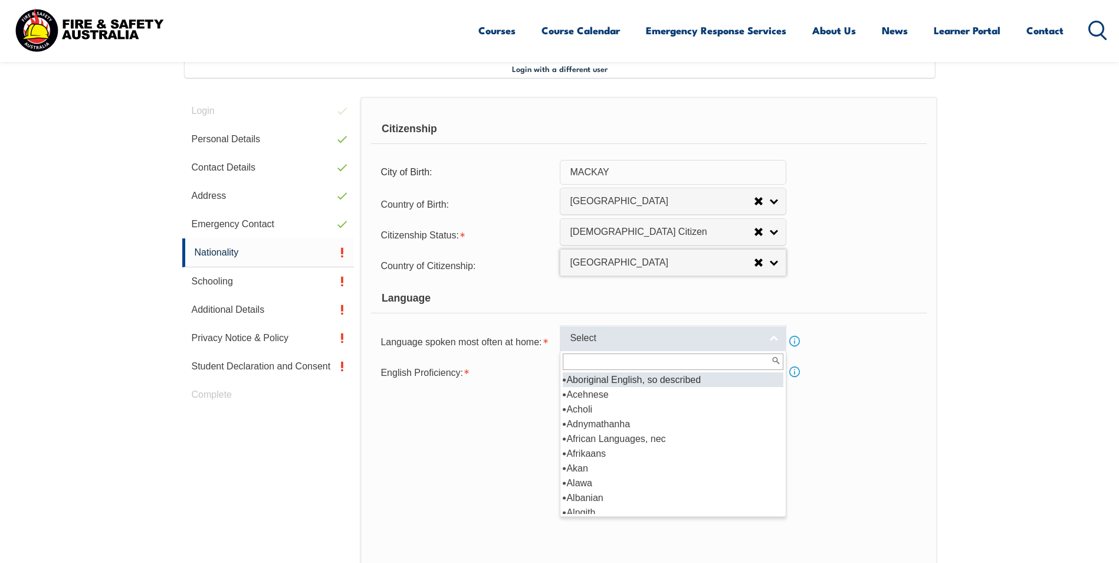
click at [778, 336] on link "Select" at bounding box center [673, 338] width 226 height 27
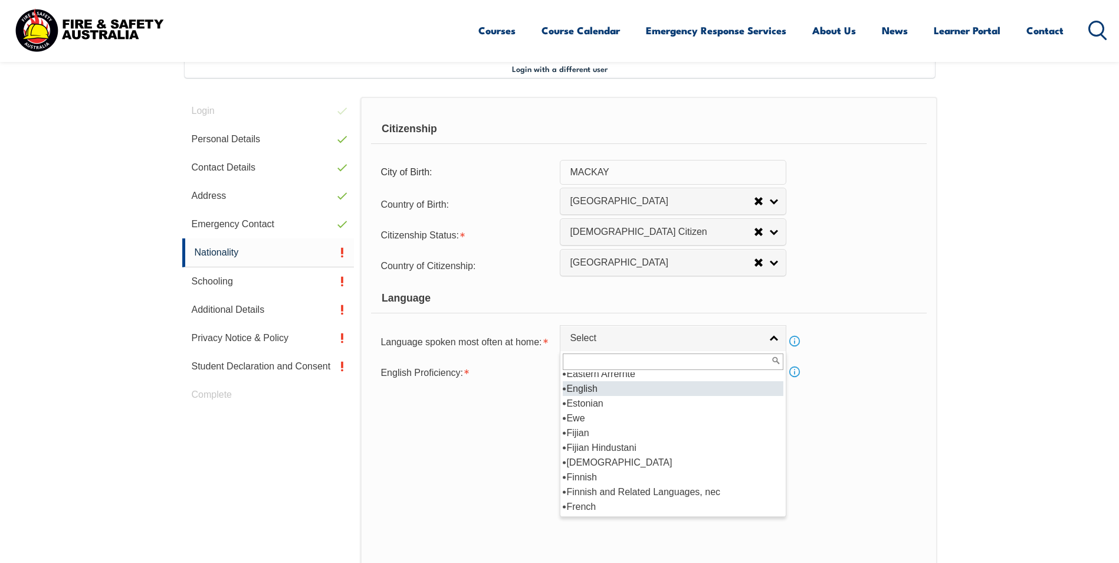
scroll to position [1416, 0]
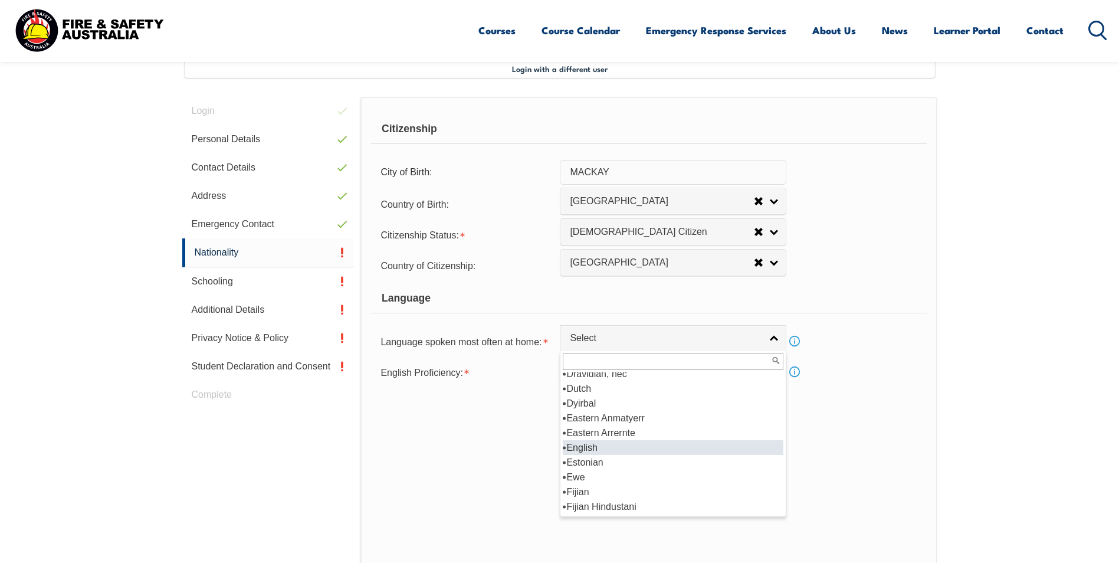
click at [637, 449] on li "English" at bounding box center [673, 447] width 221 height 15
select select "1201"
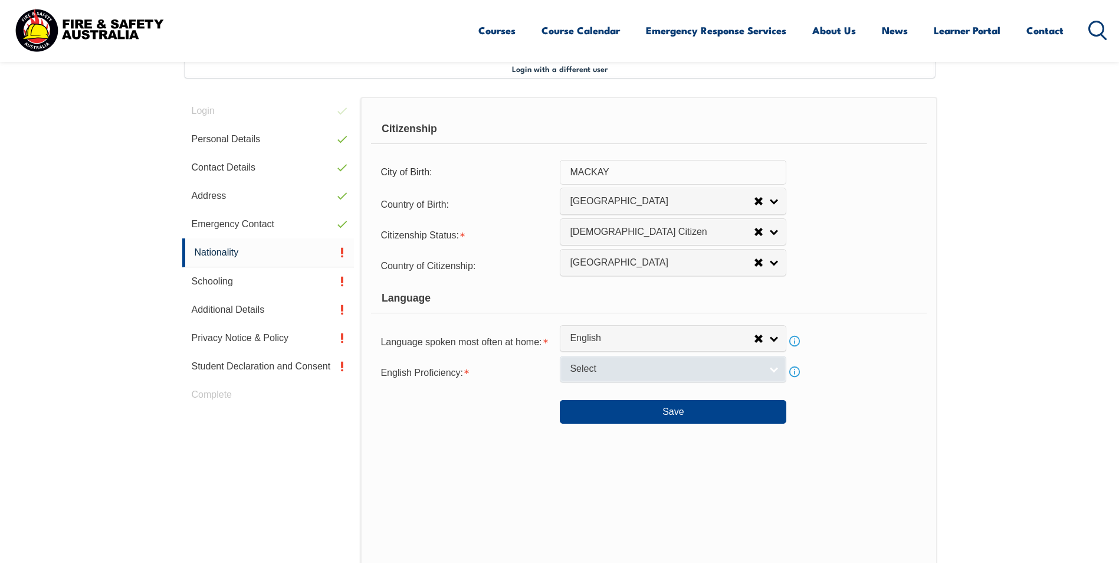
click at [773, 370] on link "Select" at bounding box center [673, 369] width 226 height 27
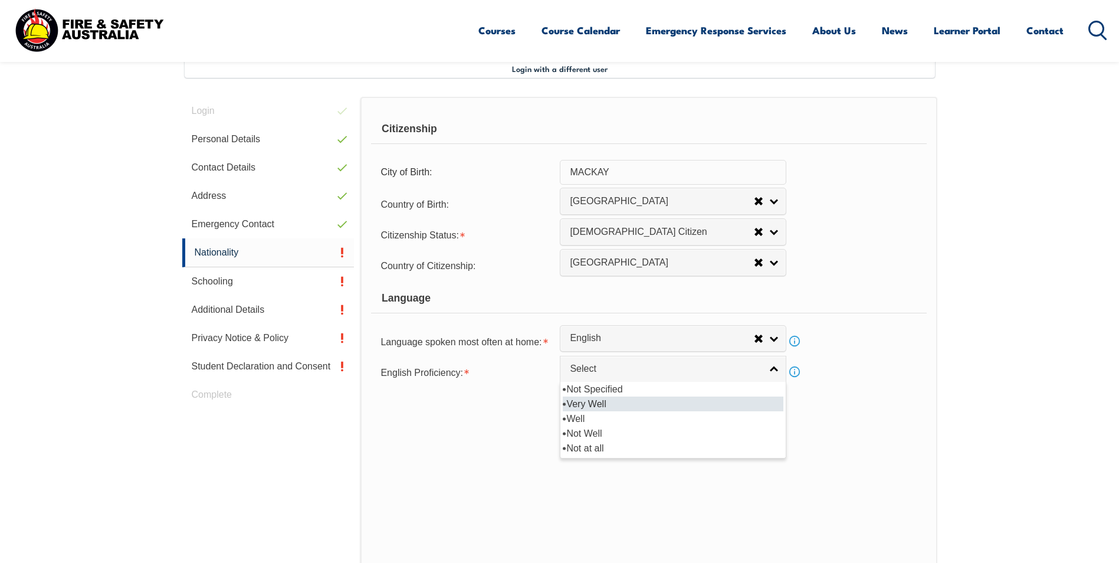
click at [726, 405] on li "Very Well" at bounding box center [673, 403] width 221 height 15
select select "1"
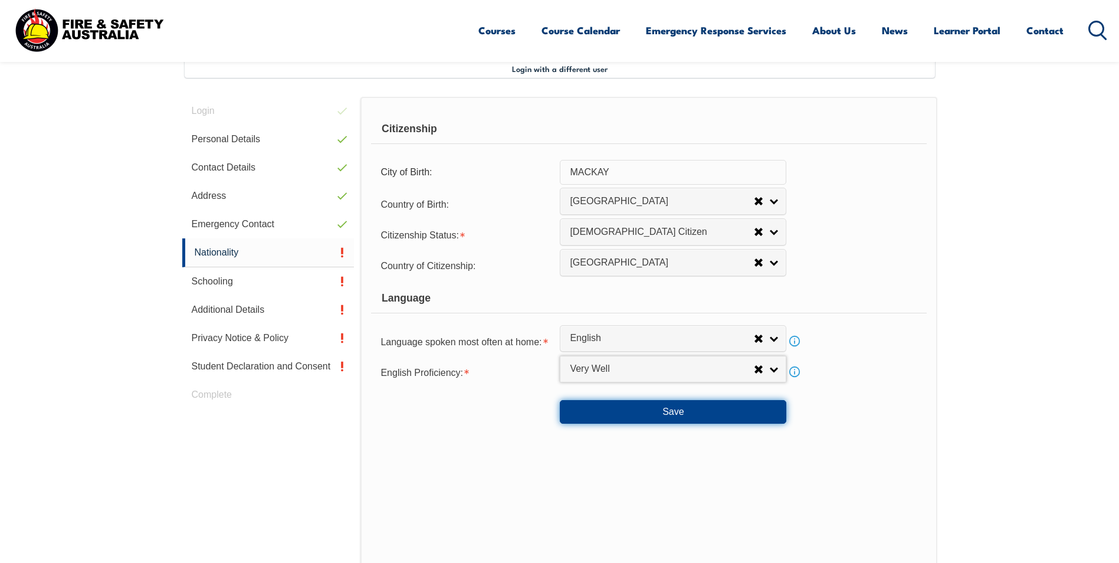
click at [690, 413] on button "Save" at bounding box center [673, 412] width 226 height 24
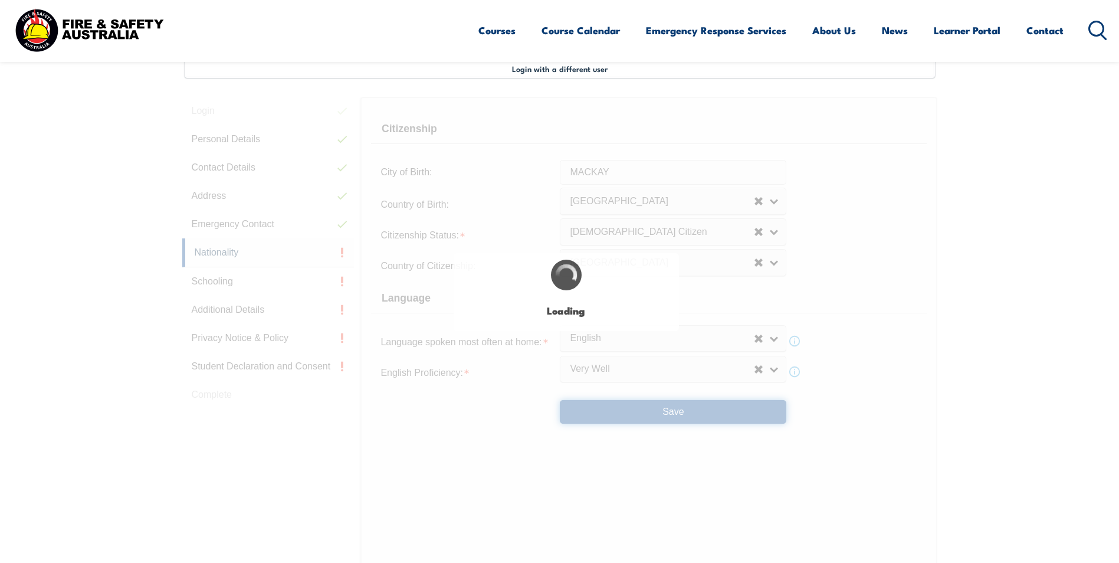
select select "false"
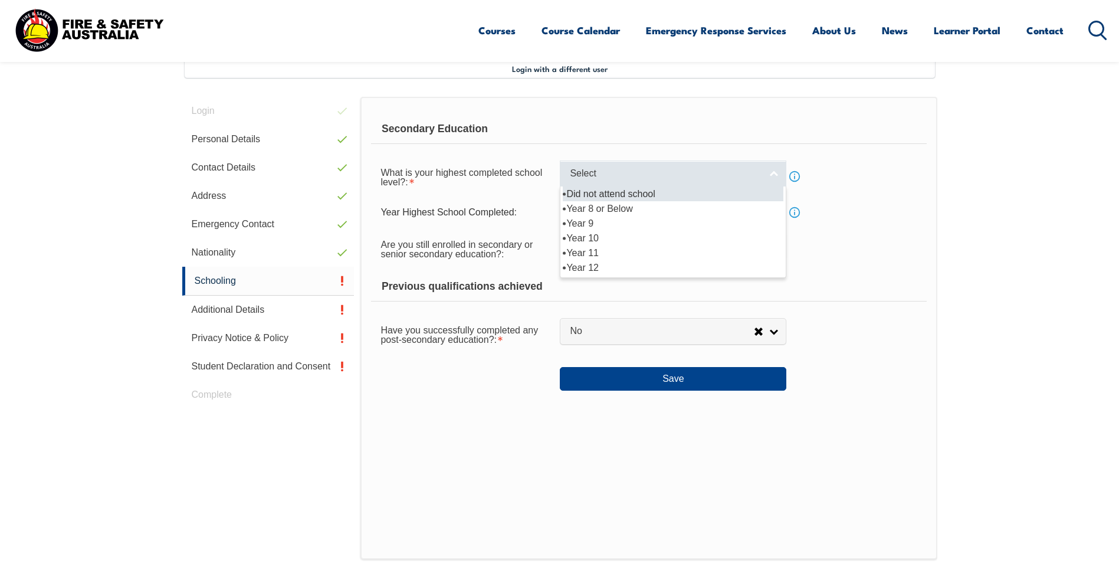
click at [773, 174] on link "Select" at bounding box center [673, 173] width 226 height 27
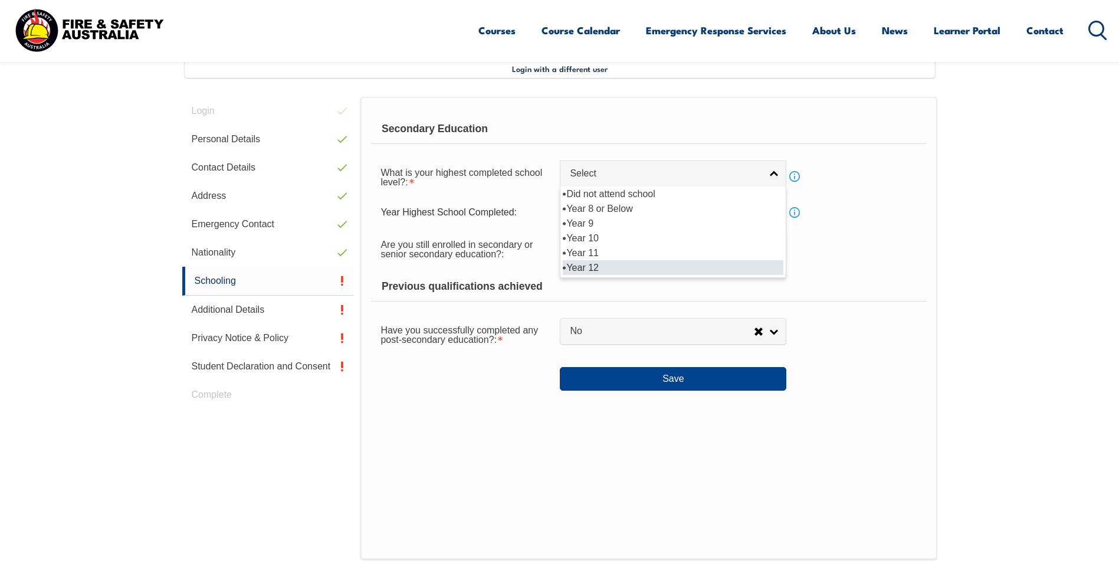
click at [711, 267] on li "Year 12" at bounding box center [673, 267] width 221 height 15
select select "12"
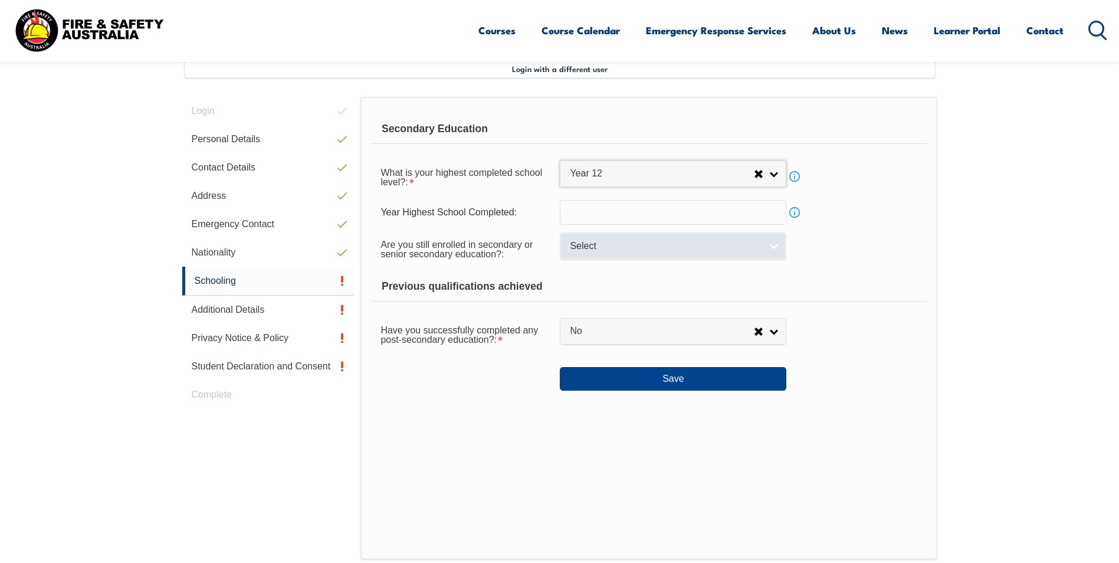
click at [775, 247] on link "Select" at bounding box center [673, 245] width 226 height 27
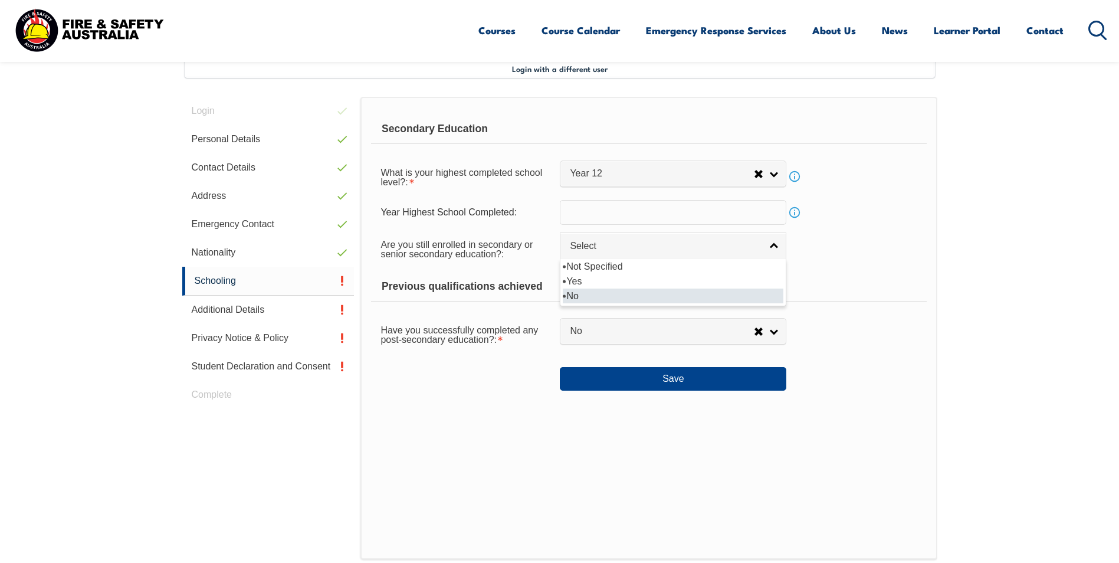
click at [731, 298] on li "No" at bounding box center [673, 295] width 221 height 15
select select "false"
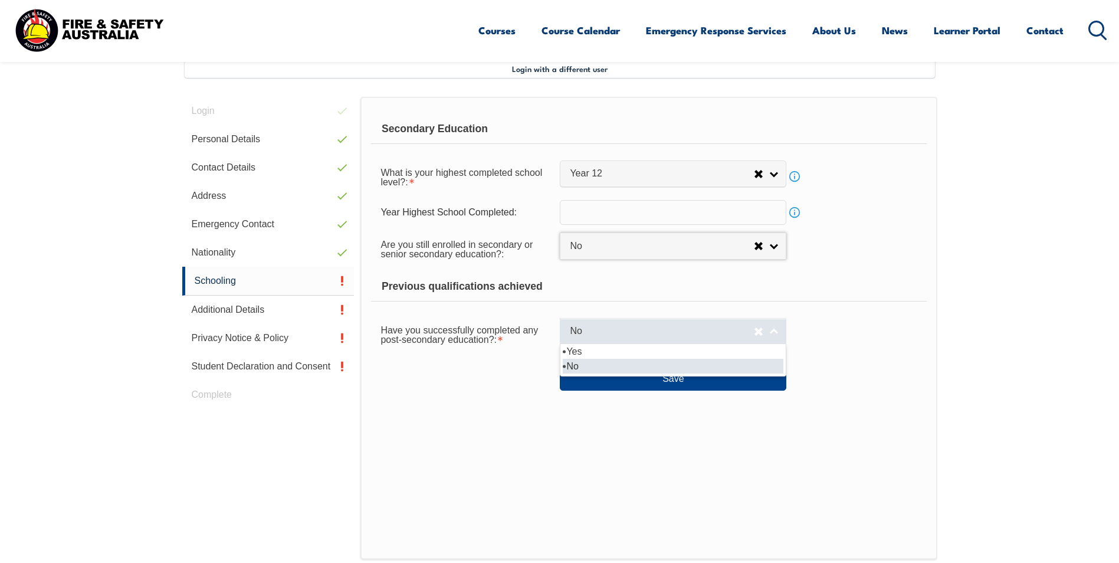
click at [773, 333] on link "No" at bounding box center [673, 331] width 226 height 27
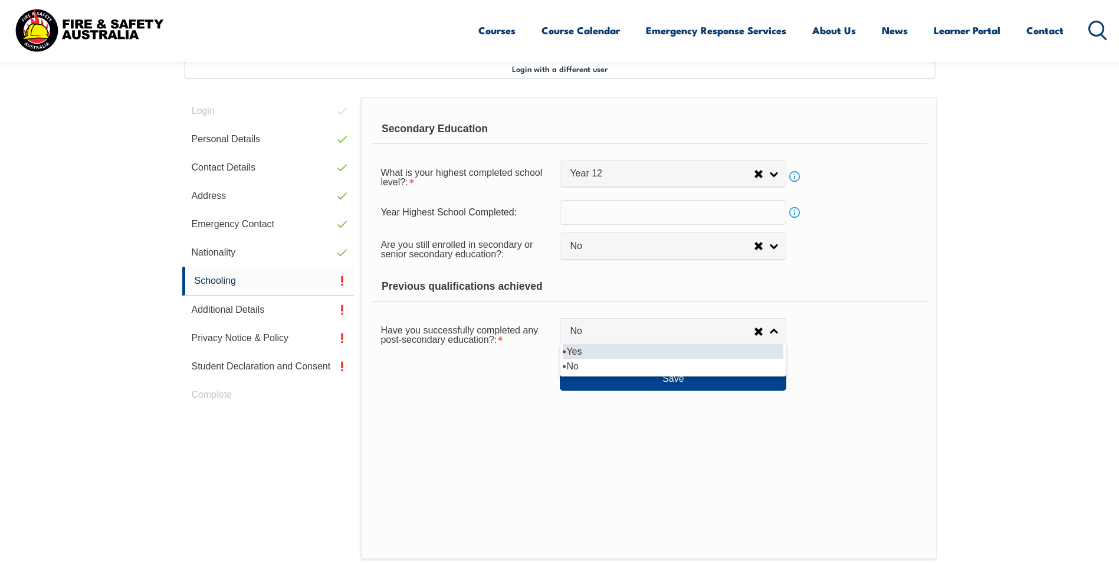
click at [763, 350] on li "Yes" at bounding box center [673, 351] width 221 height 15
select select "true"
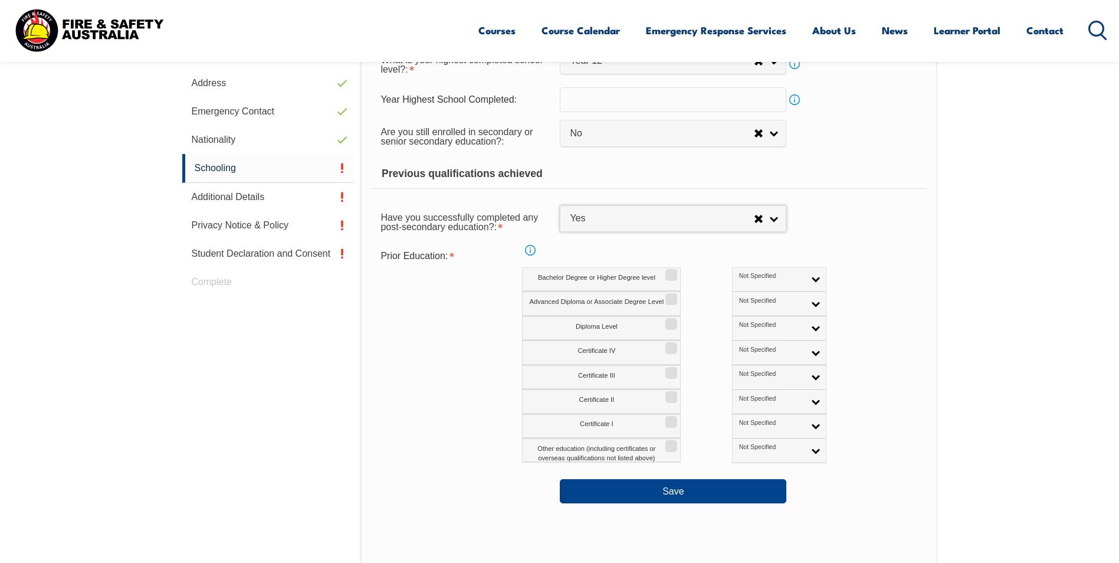
scroll to position [498, 0]
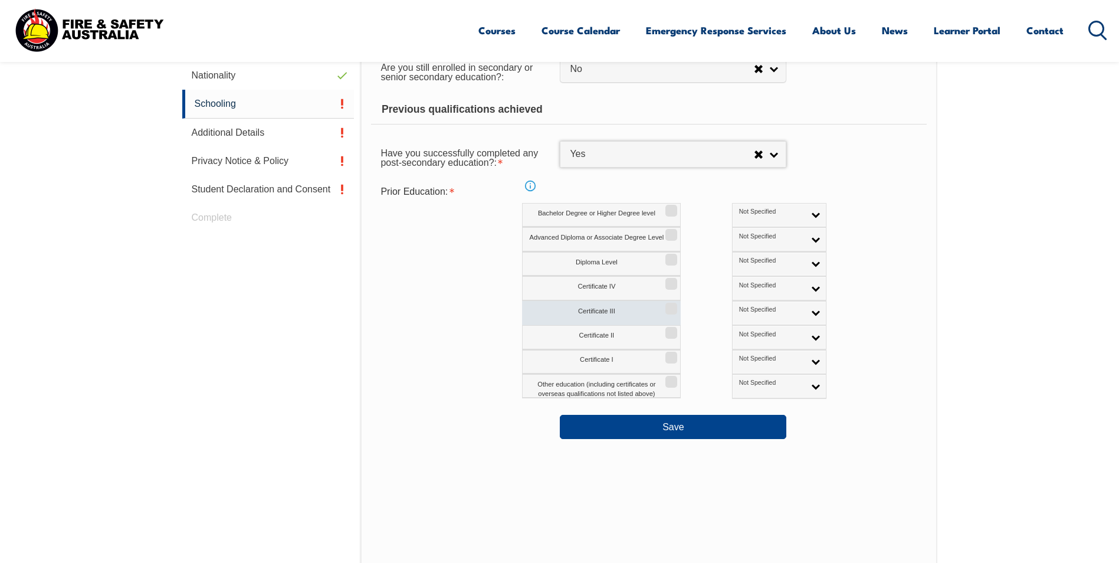
click at [672, 305] on input "Certificate III" at bounding box center [669, 304] width 7 height 1
checkbox input "true"
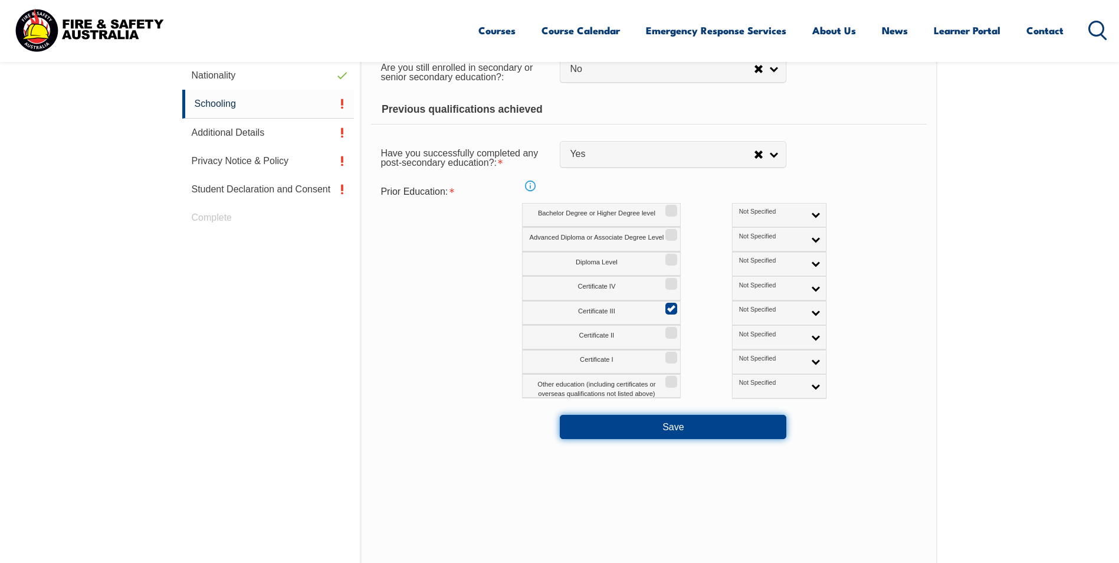
click at [705, 423] on button "Save" at bounding box center [673, 427] width 226 height 24
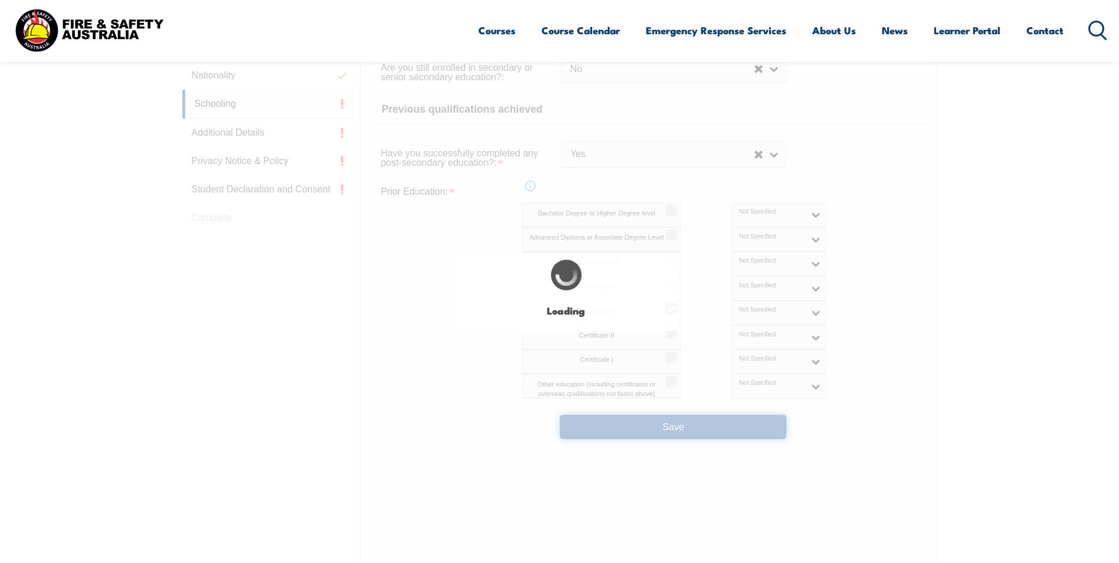
select select
select select "false"
select select "true"
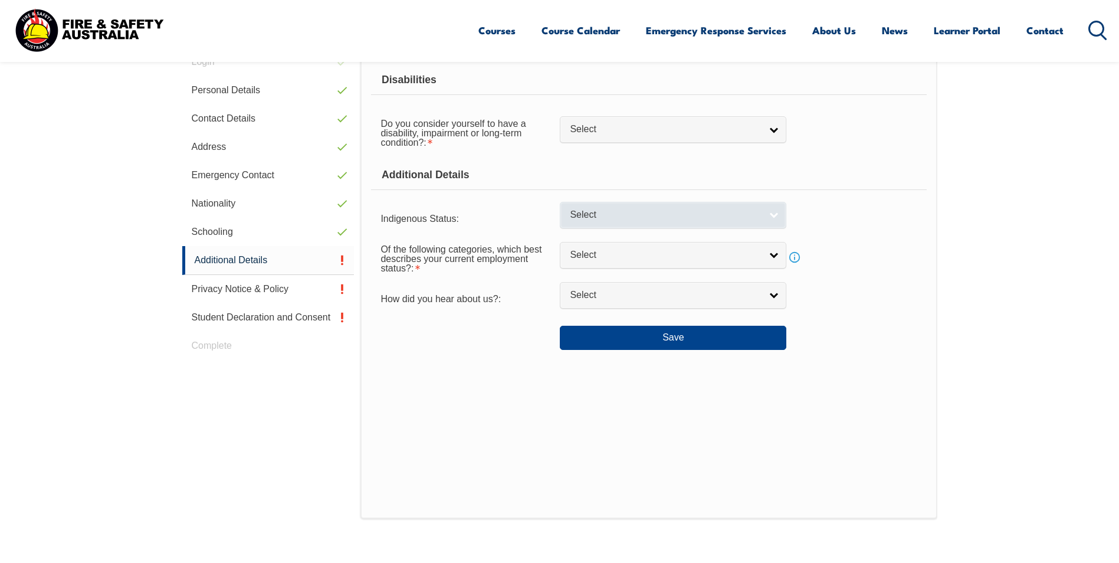
scroll to position [321, 0]
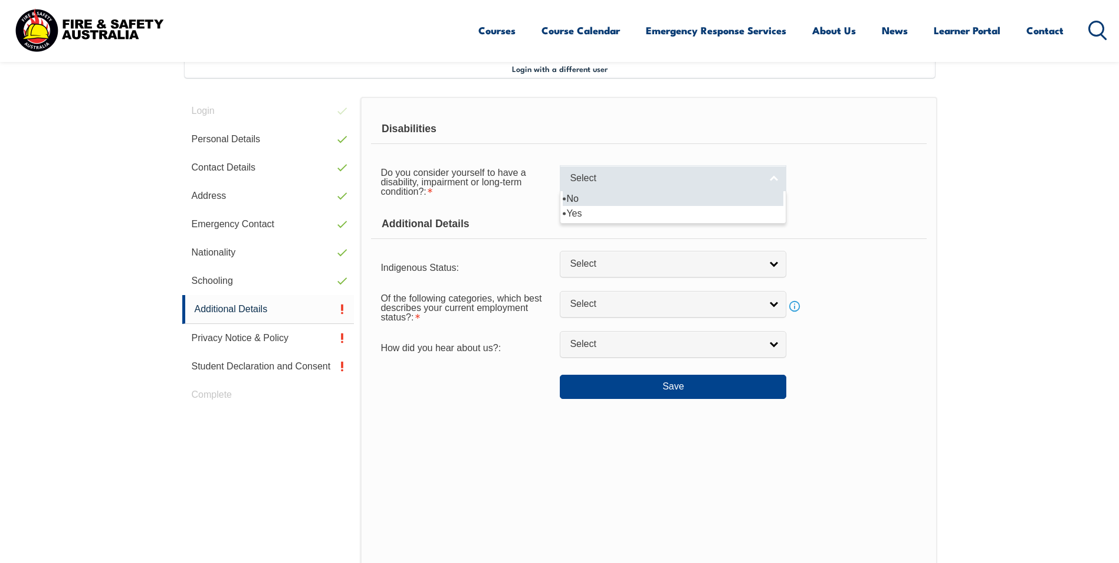
click at [771, 175] on link "Select" at bounding box center [673, 178] width 226 height 27
click at [700, 205] on li "No" at bounding box center [673, 198] width 221 height 15
select select "false"
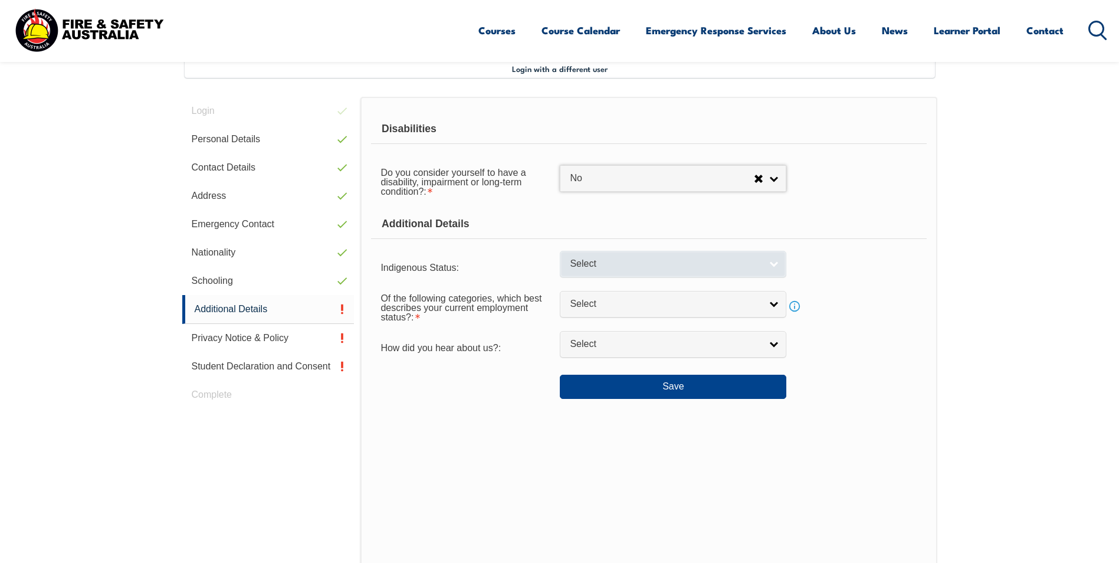
click at [779, 259] on link "Select" at bounding box center [673, 264] width 226 height 27
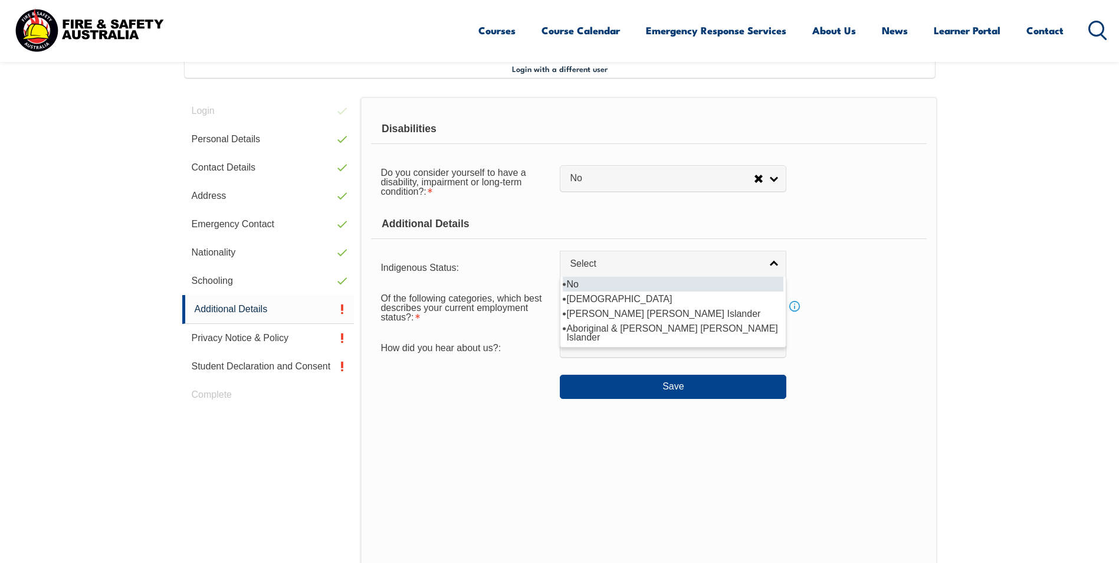
click at [748, 288] on li "No" at bounding box center [673, 284] width 221 height 15
select select "4"
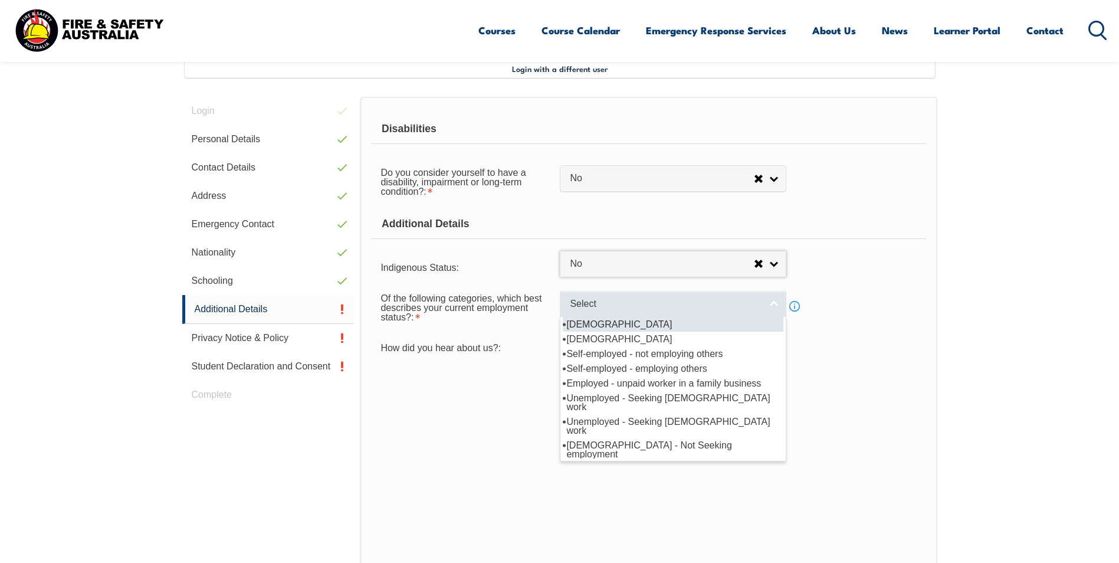
click at [777, 301] on link "Select" at bounding box center [673, 304] width 226 height 27
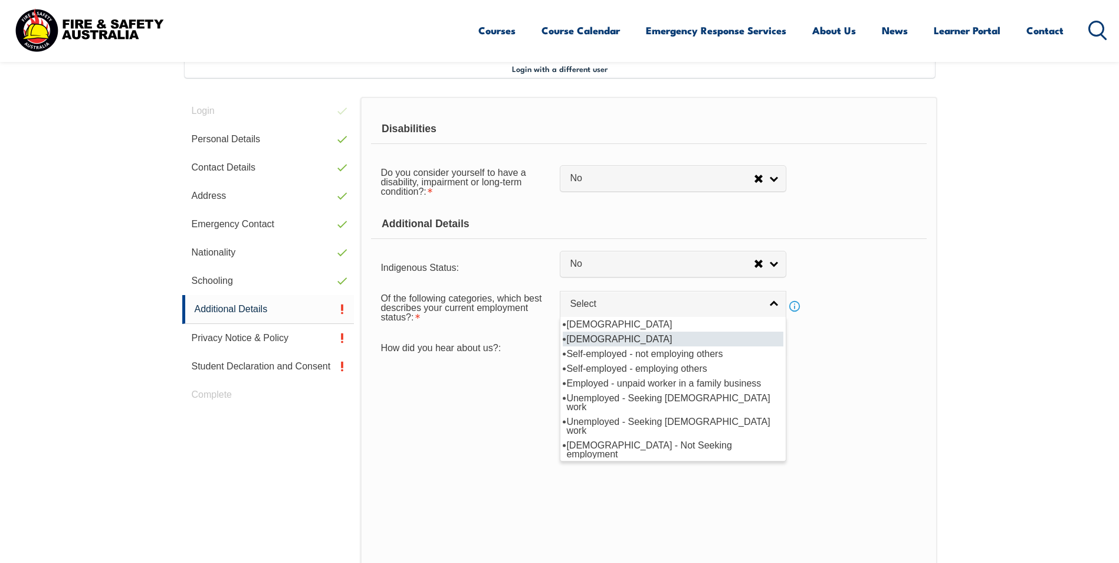
click at [736, 342] on li "[DEMOGRAPHIC_DATA]" at bounding box center [673, 338] width 221 height 15
select select "2"
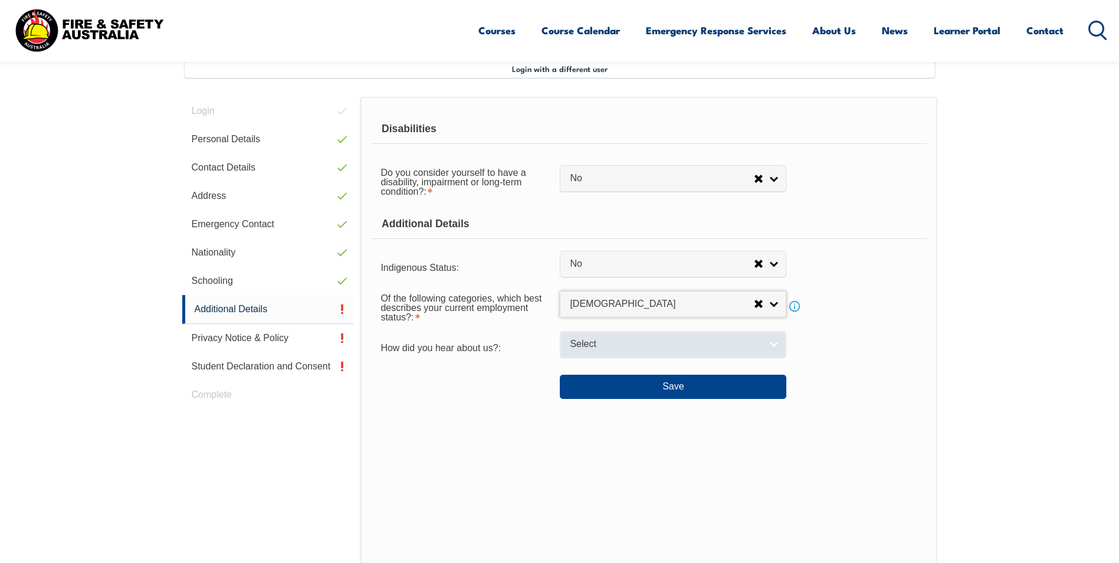
click at [772, 342] on link "Select" at bounding box center [673, 344] width 226 height 27
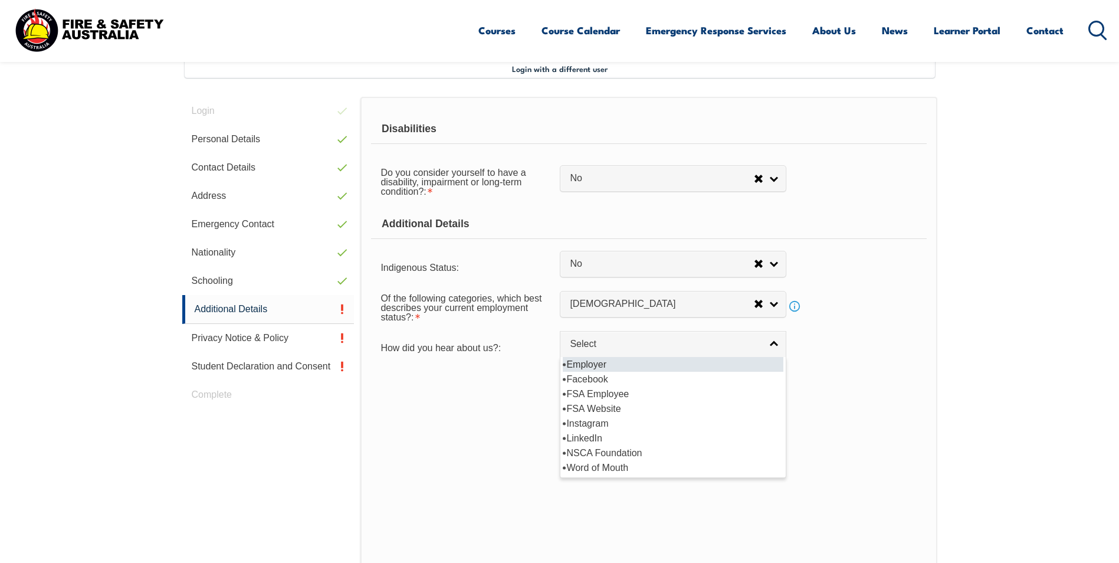
click at [639, 367] on li "Employer" at bounding box center [673, 364] width 221 height 15
select select "8019"
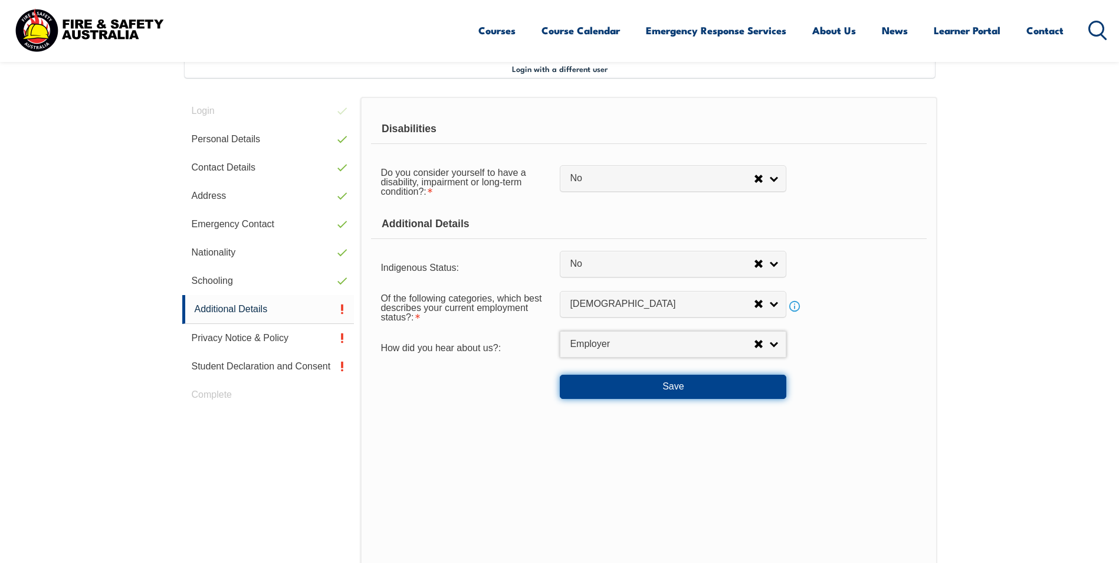
click at [671, 388] on button "Save" at bounding box center [673, 387] width 226 height 24
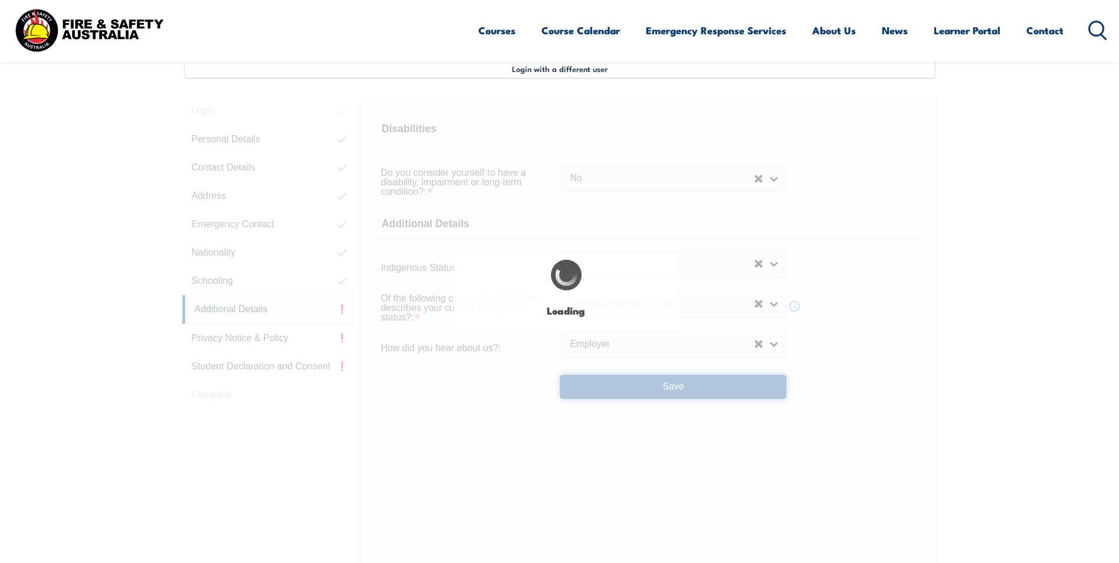
select select "false"
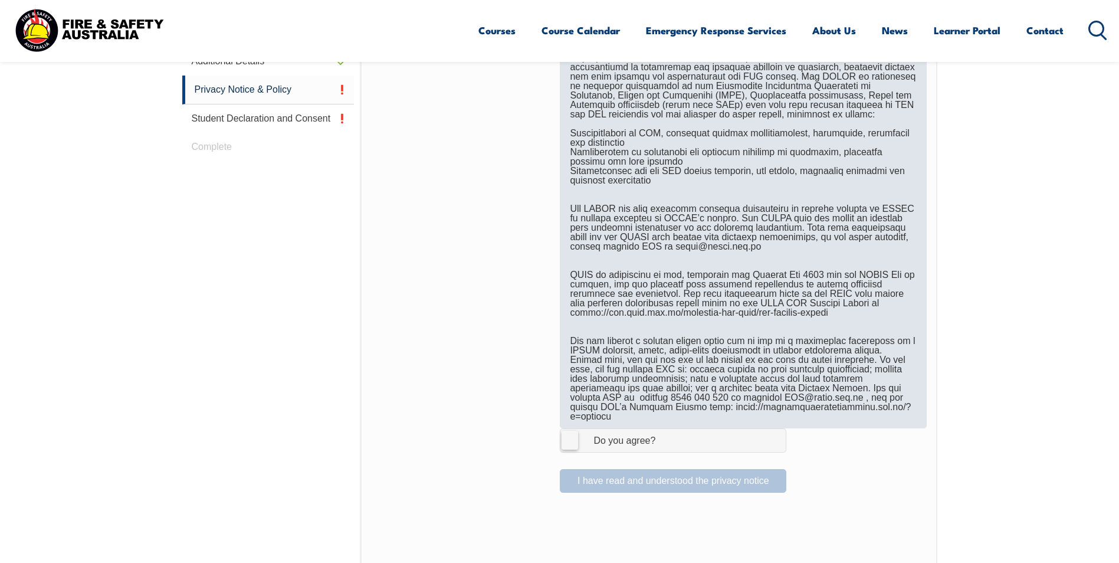
scroll to position [616, 0]
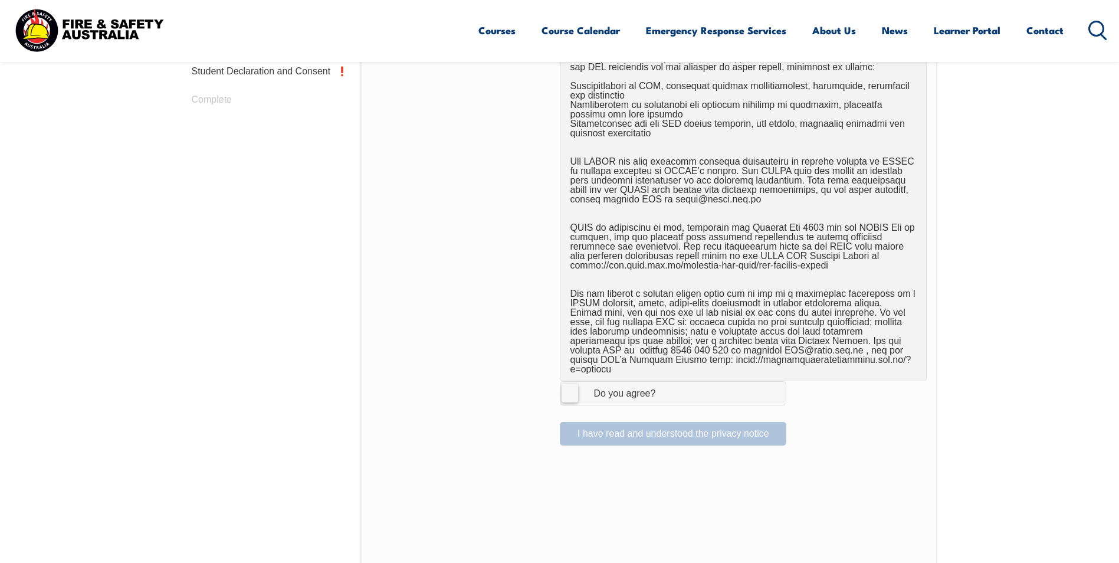
click at [572, 381] on label "I Agree Do you agree?" at bounding box center [673, 393] width 226 height 24
click at [665, 382] on input "I Agree Do you agree?" at bounding box center [675, 393] width 20 height 22
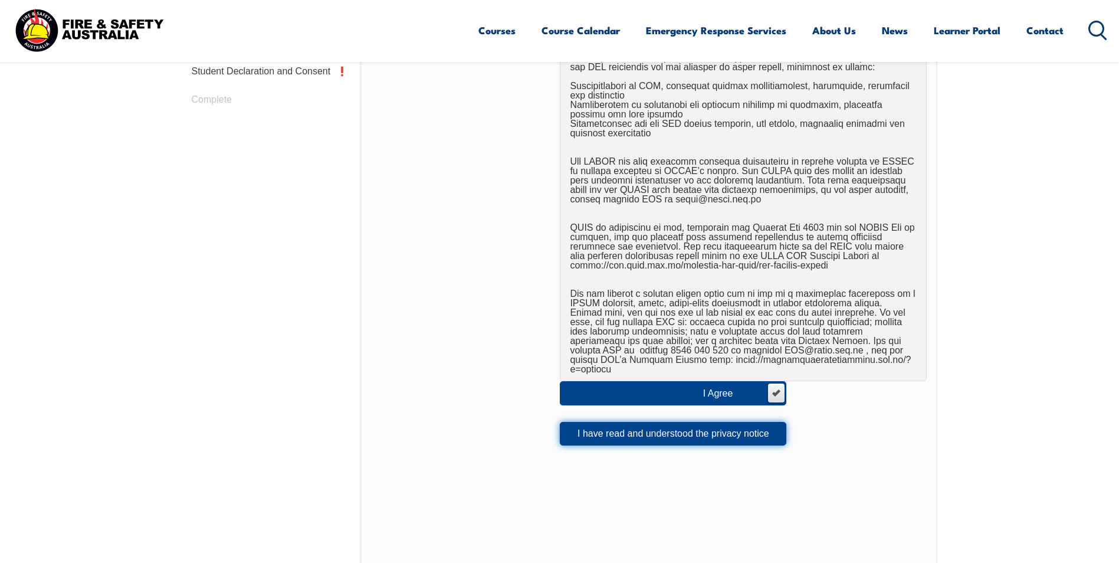
click at [698, 425] on button "I have read and understood the privacy notice" at bounding box center [673, 434] width 226 height 24
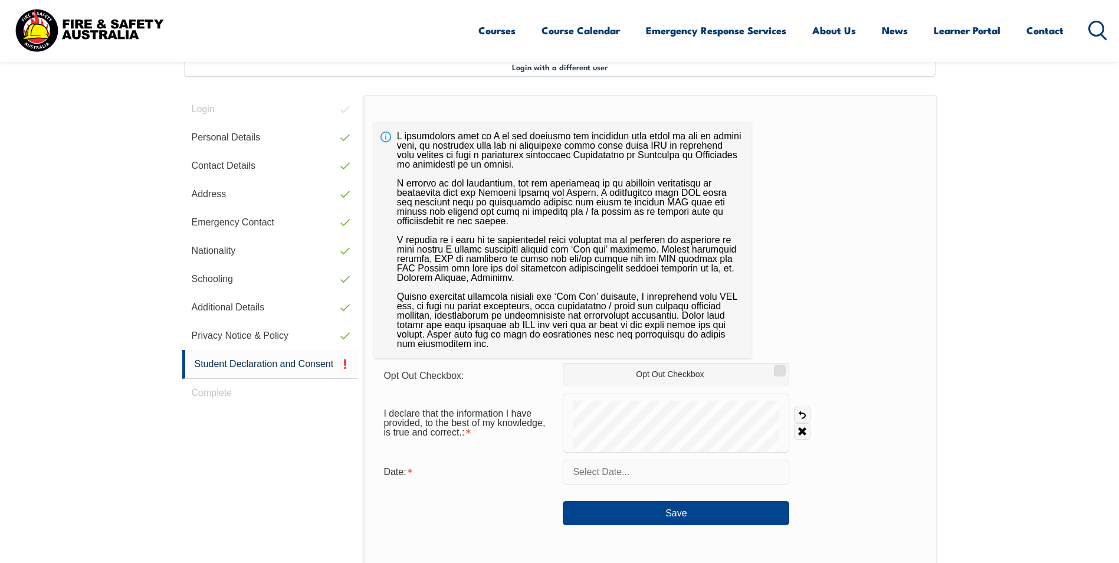
scroll to position [354, 0]
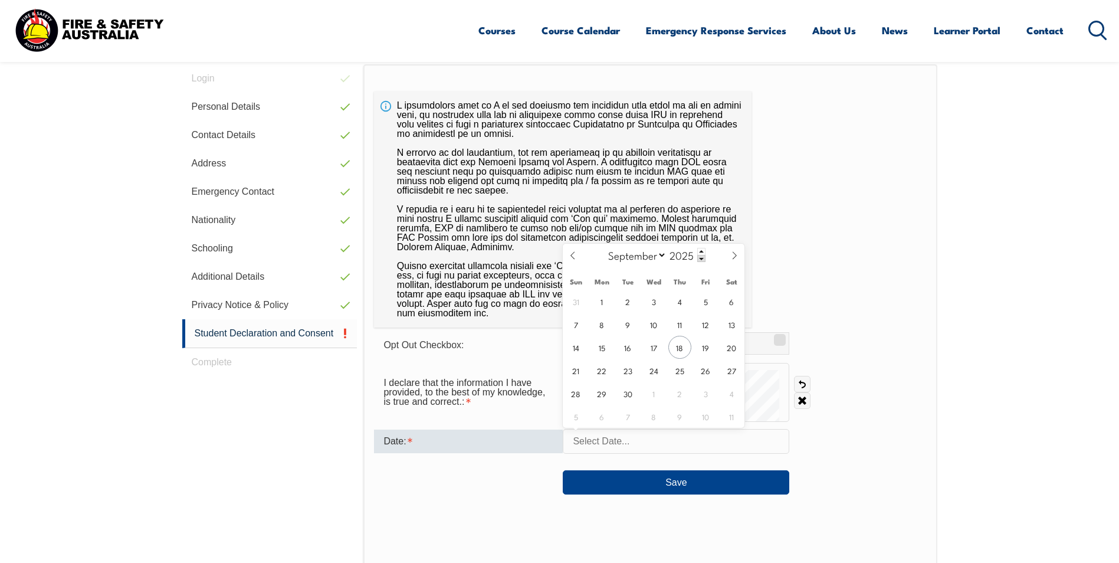
click at [762, 448] on input "text" at bounding box center [676, 441] width 226 height 25
click at [679, 350] on span "18" at bounding box center [679, 347] width 23 height 23
type input "September 18, 2025"
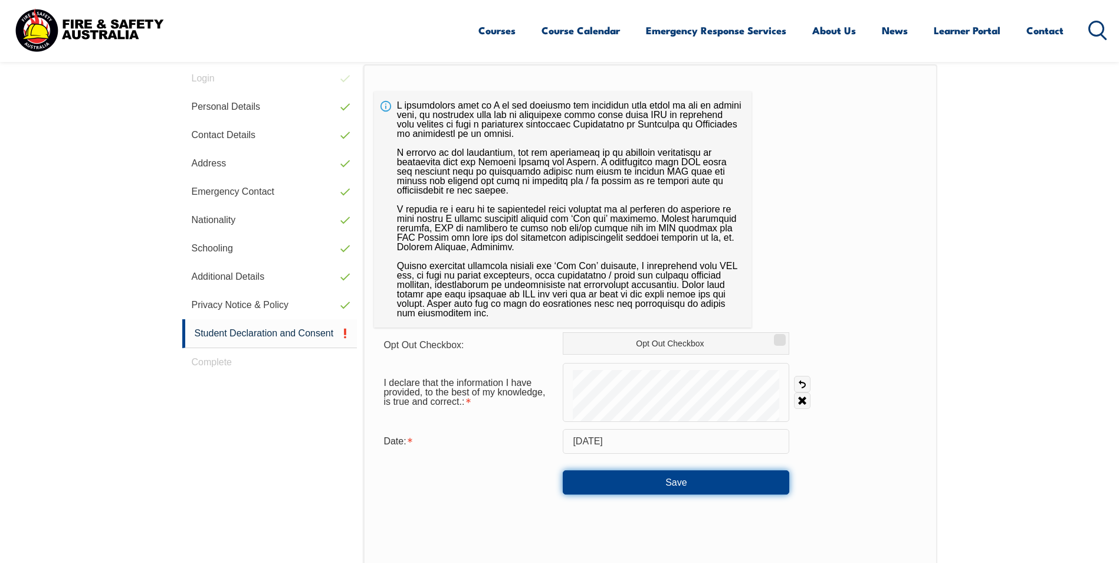
click at [694, 484] on button "Save" at bounding box center [676, 482] width 226 height 24
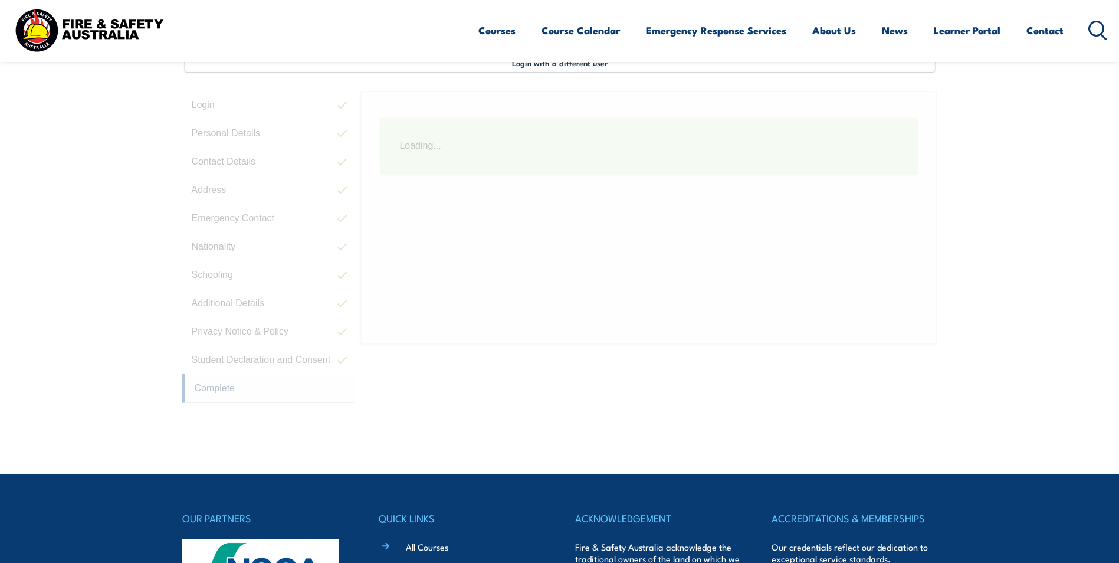
scroll to position [321, 0]
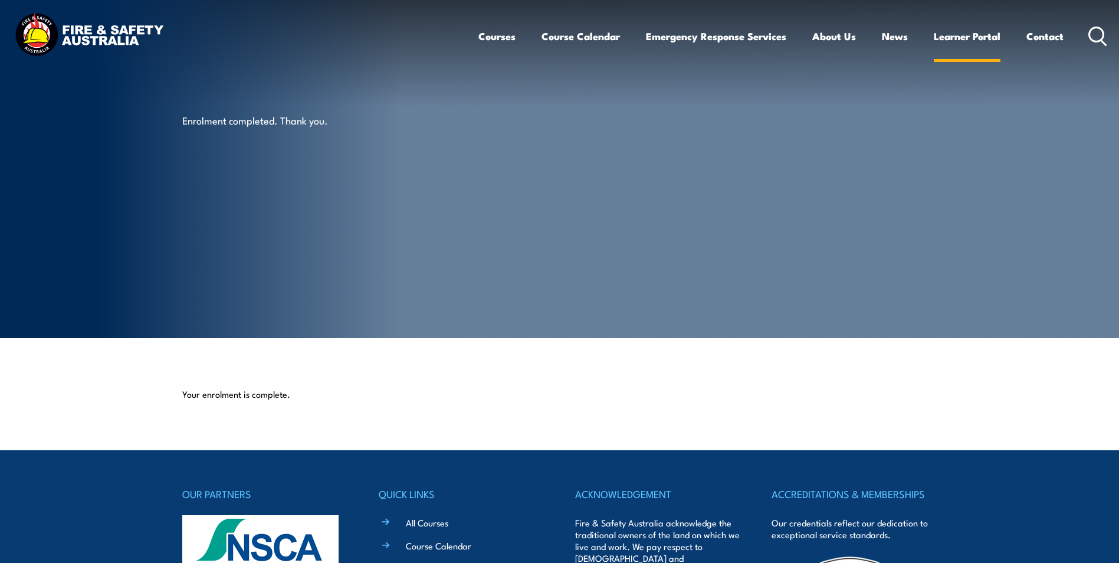
click at [981, 44] on link "Learner Portal" at bounding box center [967, 36] width 67 height 31
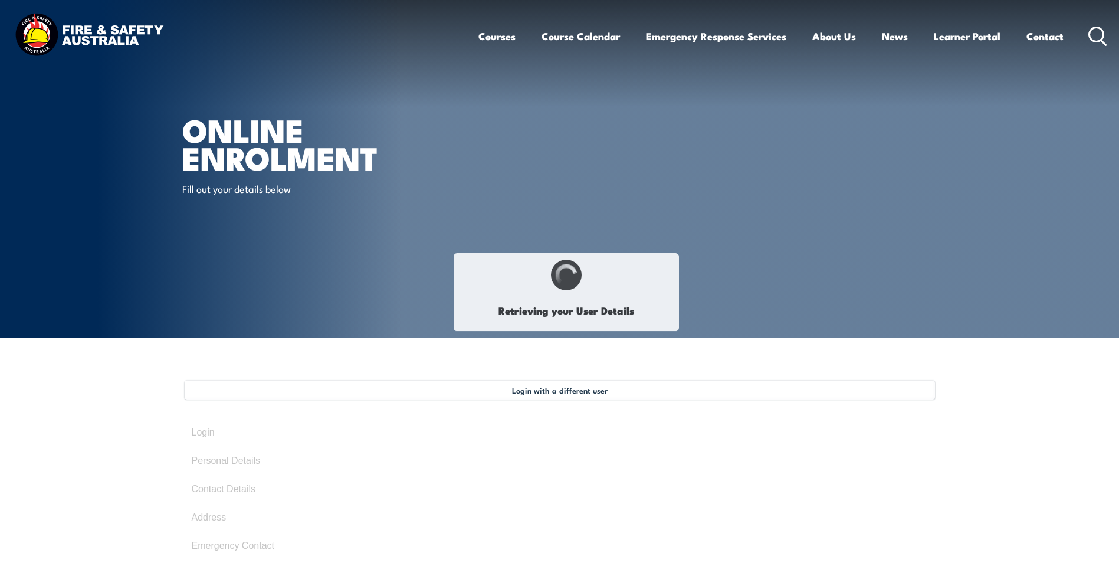
select select "Mrs"
type input "[PERSON_NAME]"
type input "Gunning"
type input "[DATE]"
type input "CMYAL4U8DW"
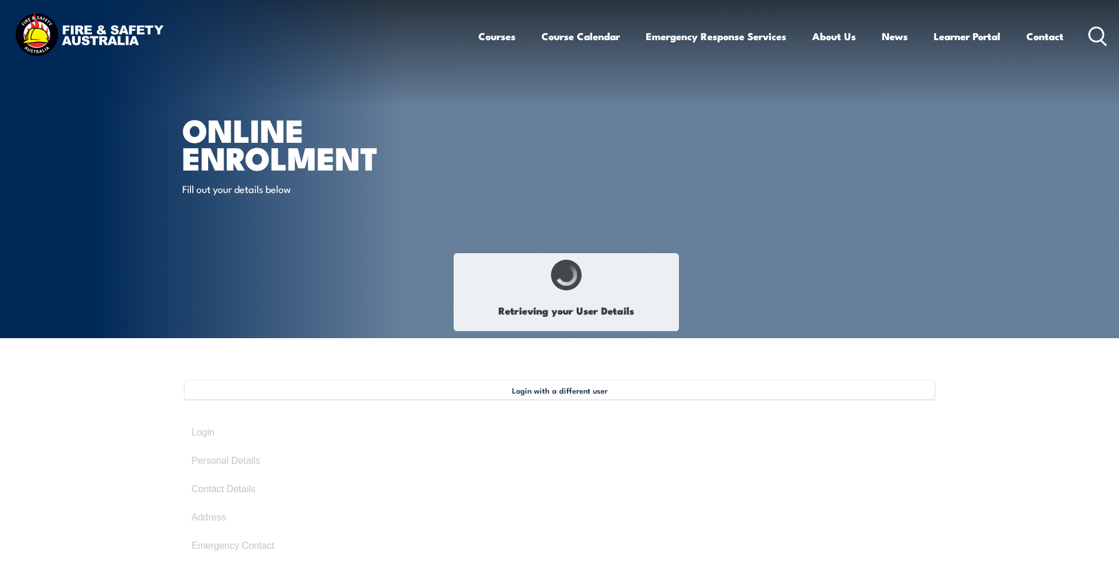
select select "F"
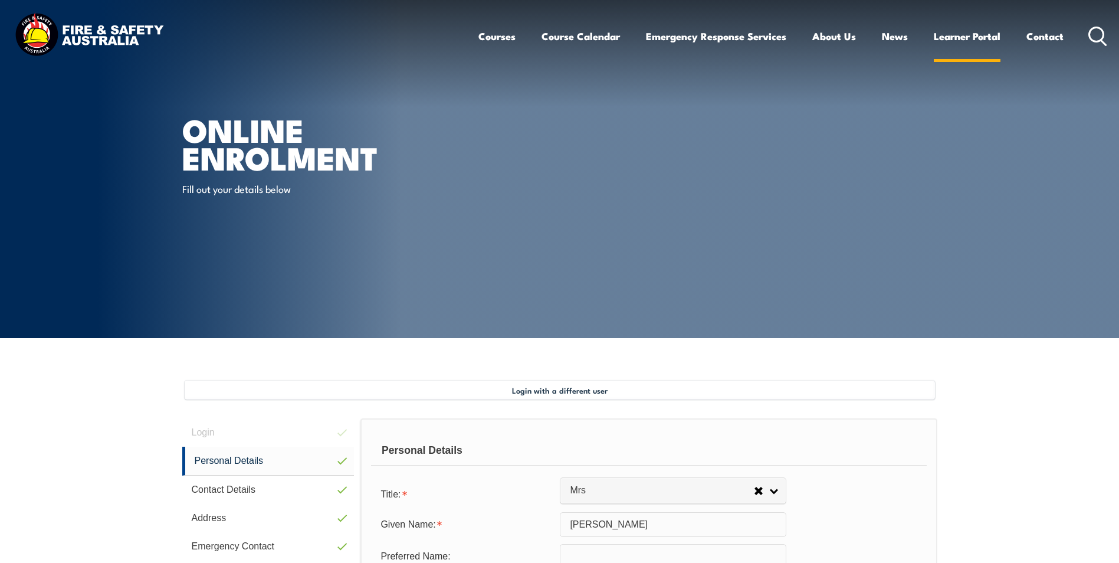
click at [986, 35] on link "Learner Portal" at bounding box center [967, 36] width 67 height 31
